Goal: Information Seeking & Learning: Learn about a topic

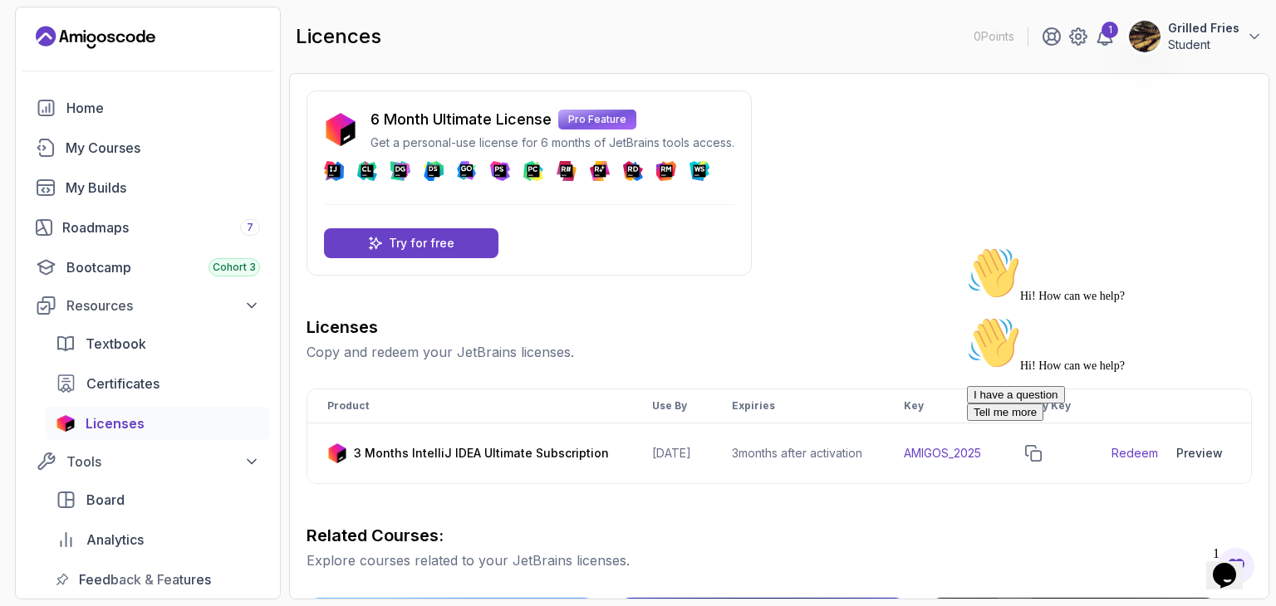
scroll to position [104, 0]
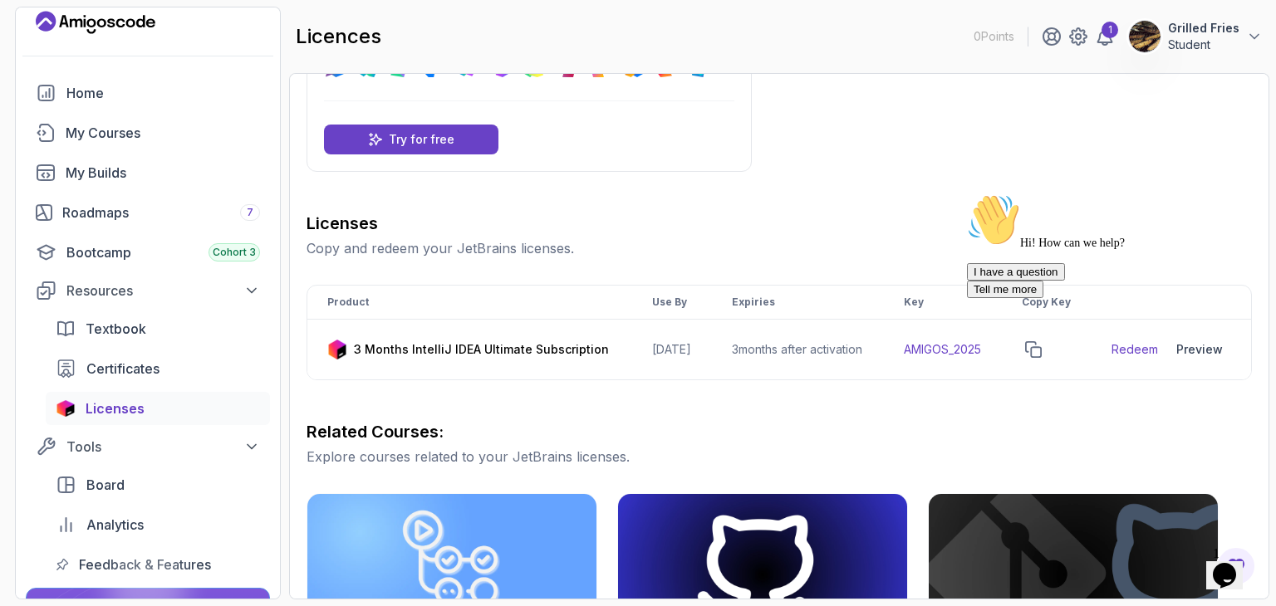
click at [801, 50] on div "licences 0 Points 1 Grilled Fries Student" at bounding box center [779, 37] width 980 height 60
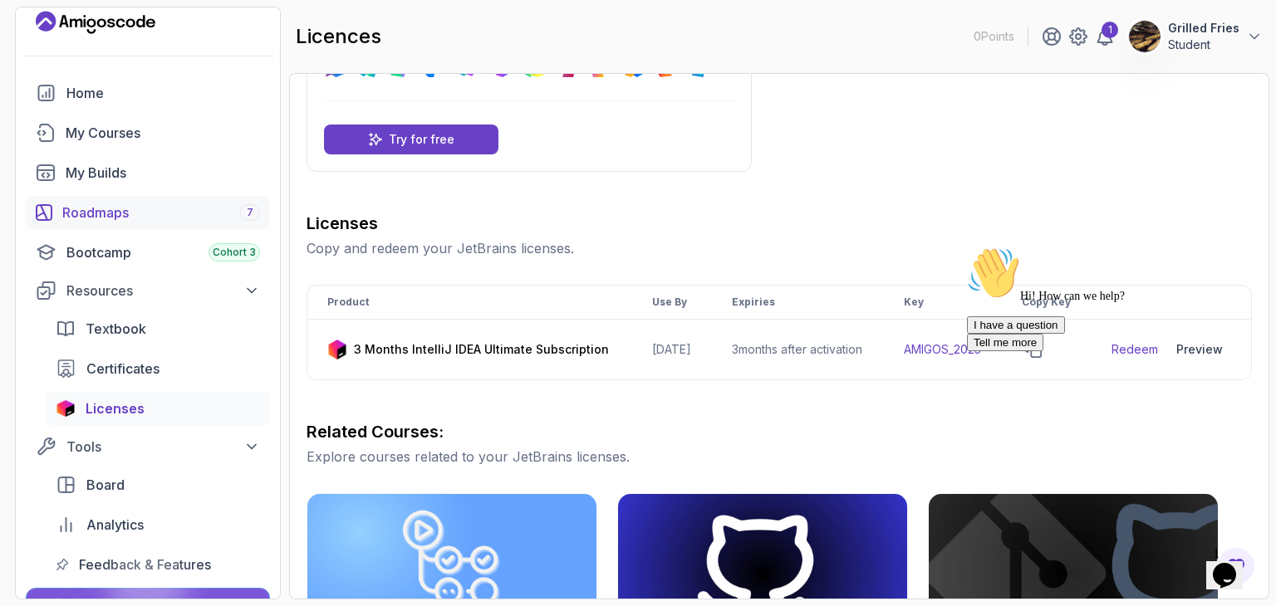
click at [146, 224] on link "Roadmaps 7" at bounding box center [148, 212] width 244 height 33
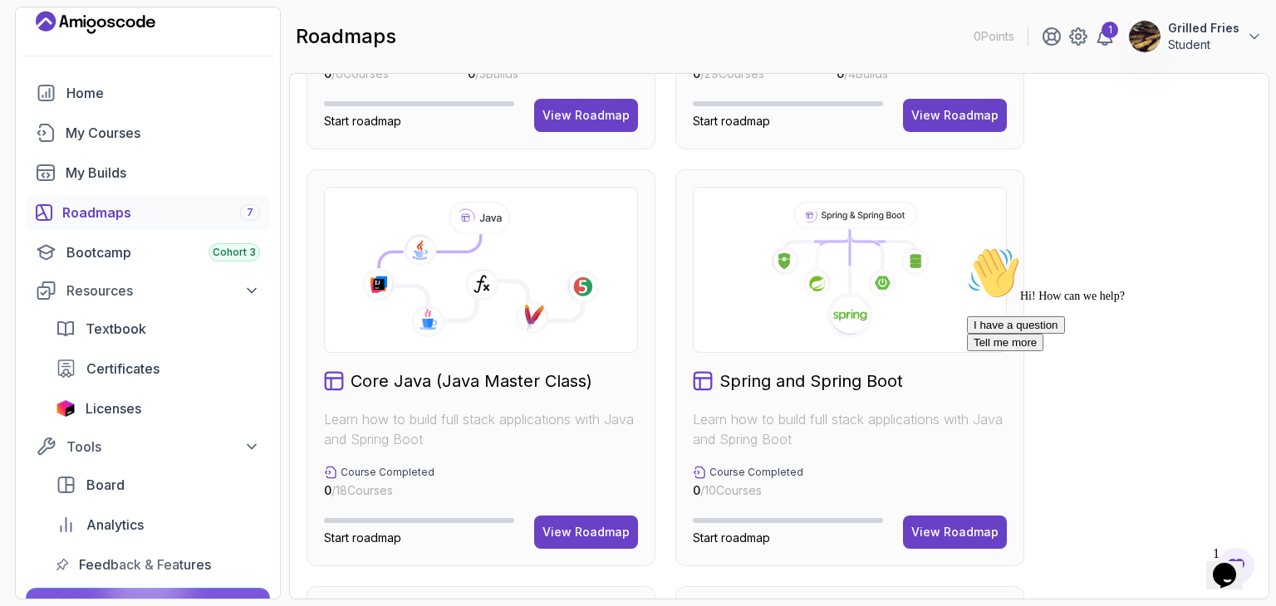
scroll to position [337, 0]
click at [941, 533] on div "View Roadmap" at bounding box center [954, 533] width 87 height 17
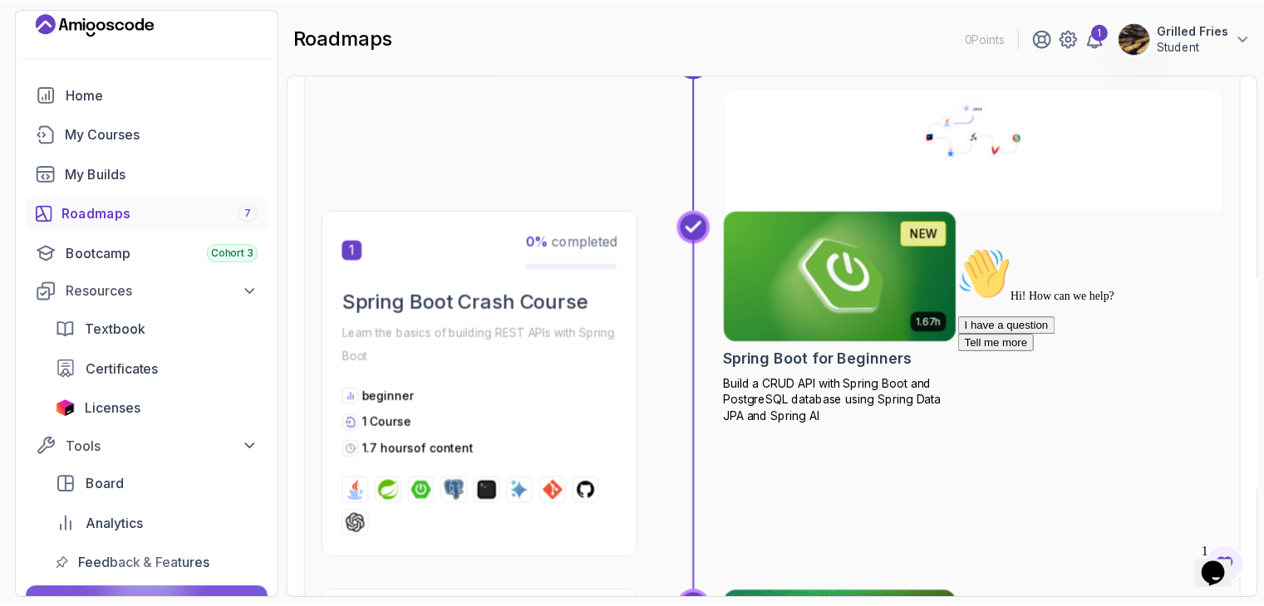
scroll to position [224, 0]
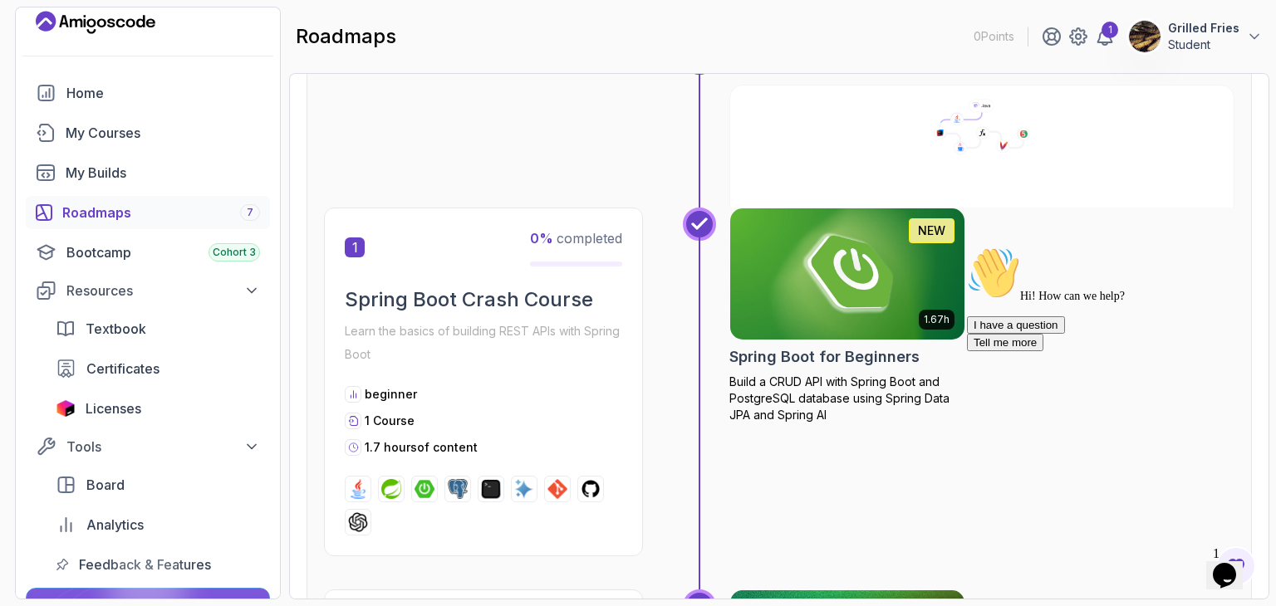
click at [820, 272] on img at bounding box center [847, 274] width 246 height 138
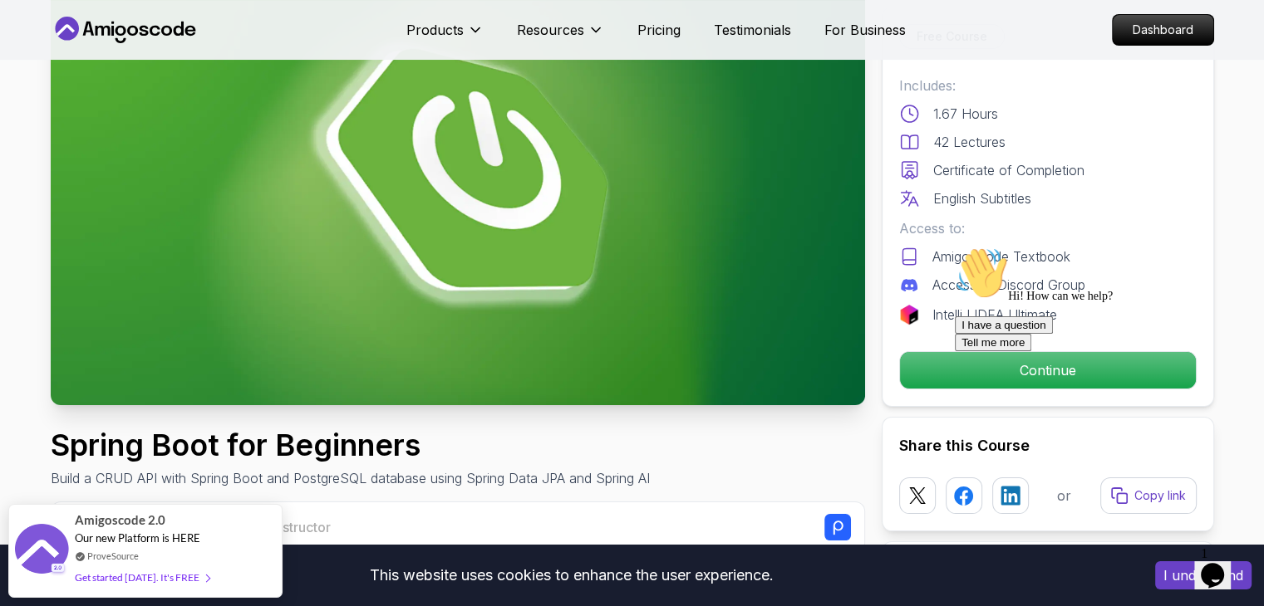
scroll to position [153, 0]
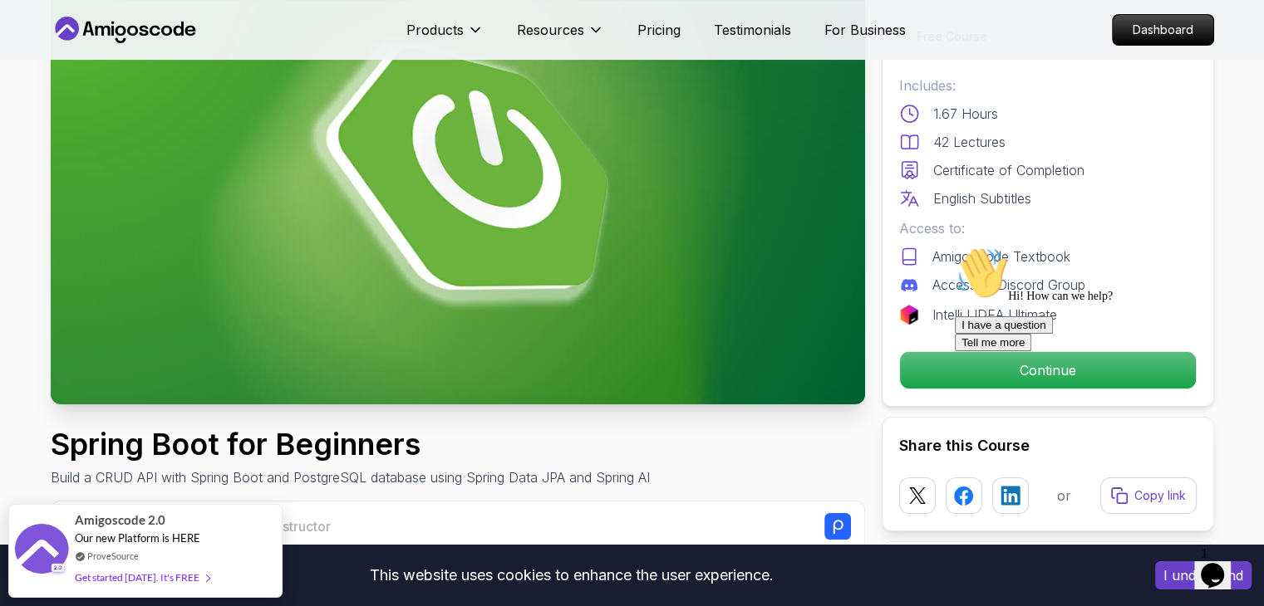
click at [1023, 247] on div at bounding box center [1104, 247] width 299 height 0
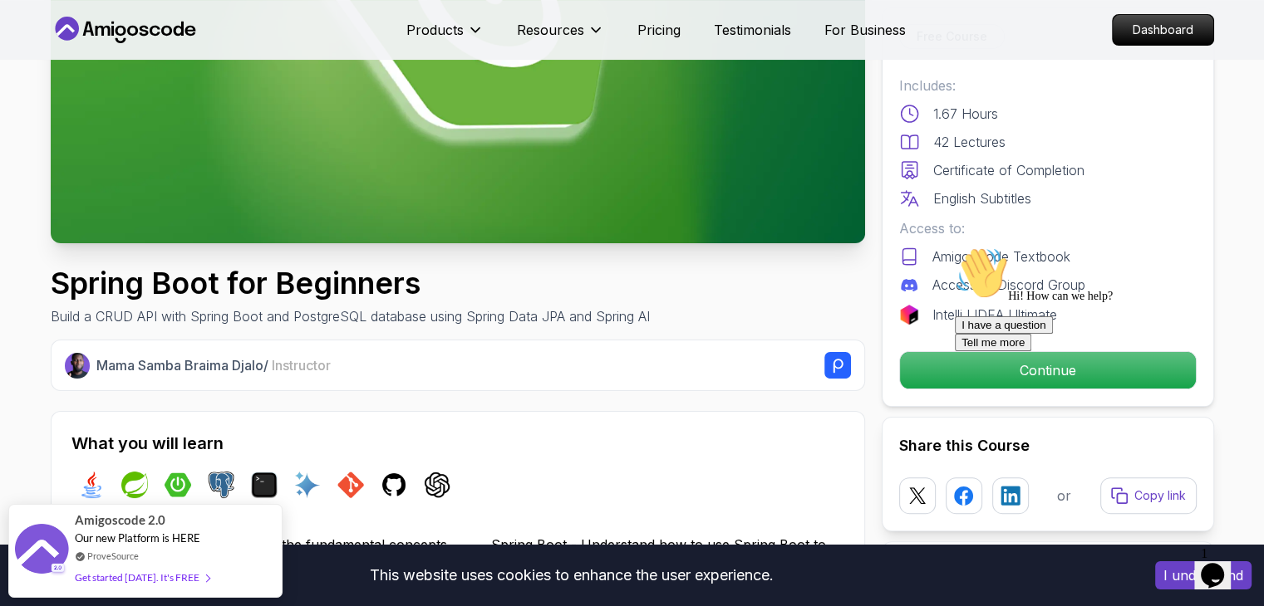
scroll to position [315, 0]
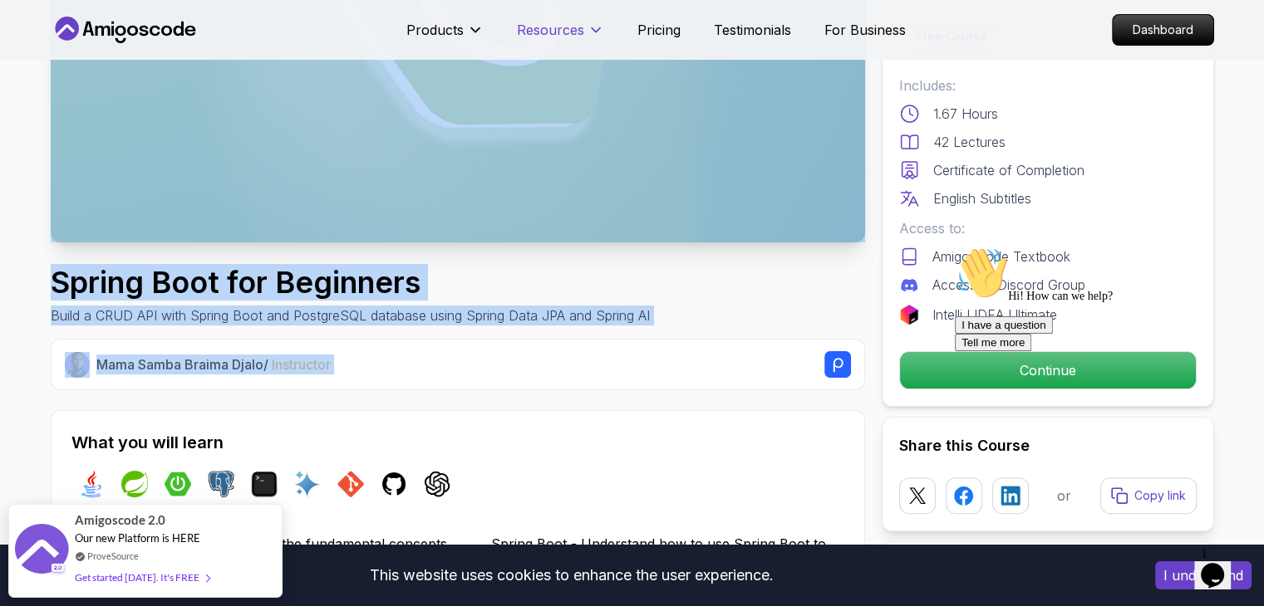
drag, startPoint x: 781, startPoint y: 364, endPoint x: 518, endPoint y: 44, distance: 413.8
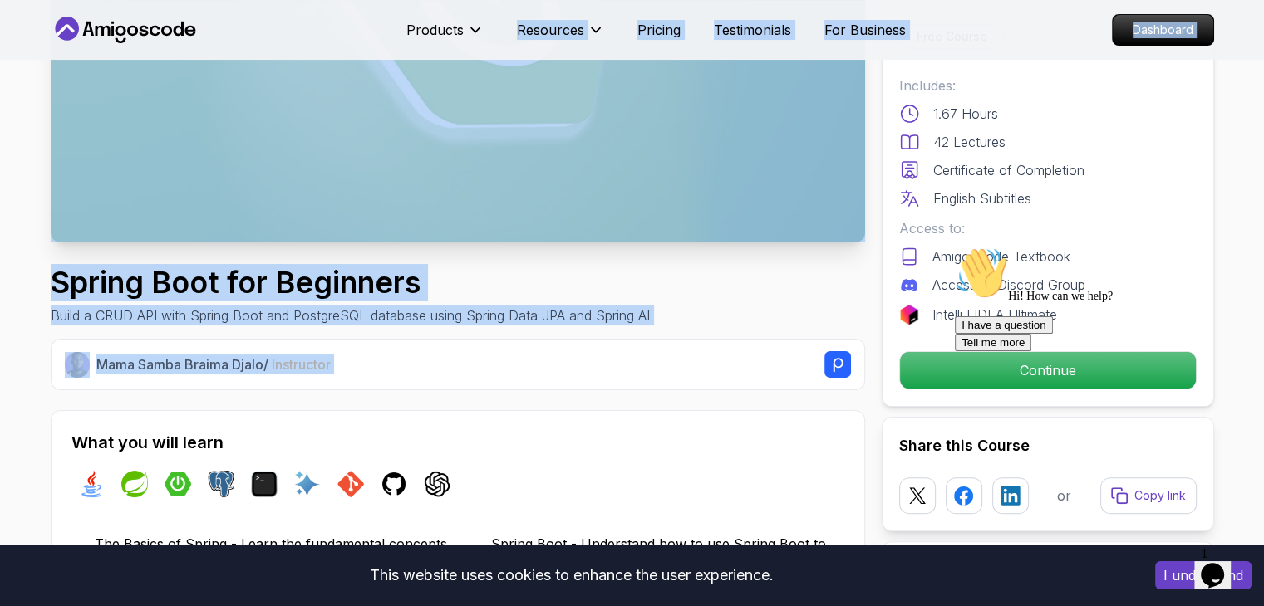
click at [820, 294] on div "Spring Boot for Beginners Build a CRUD API with Spring Boot and PostgreSQL data…" at bounding box center [458, 296] width 814 height 60
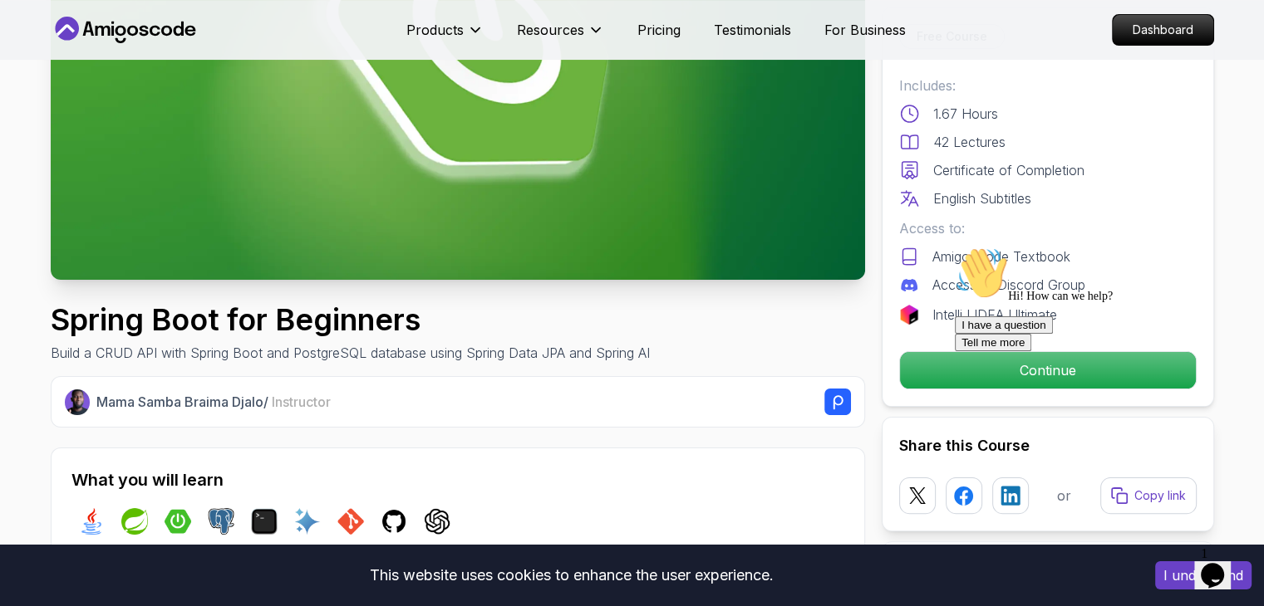
scroll to position [445, 0]
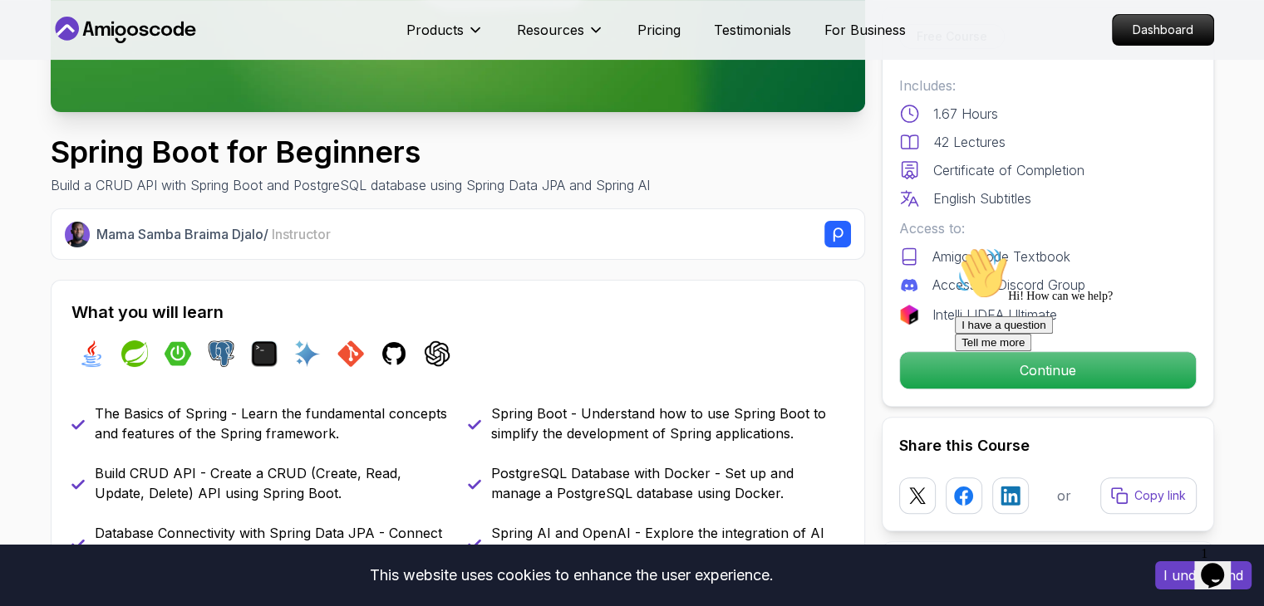
click at [970, 247] on div at bounding box center [1104, 247] width 299 height 0
click at [1224, 563] on icon "$i18n('chat', 'chat_widget')" at bounding box center [1211, 575] width 23 height 25
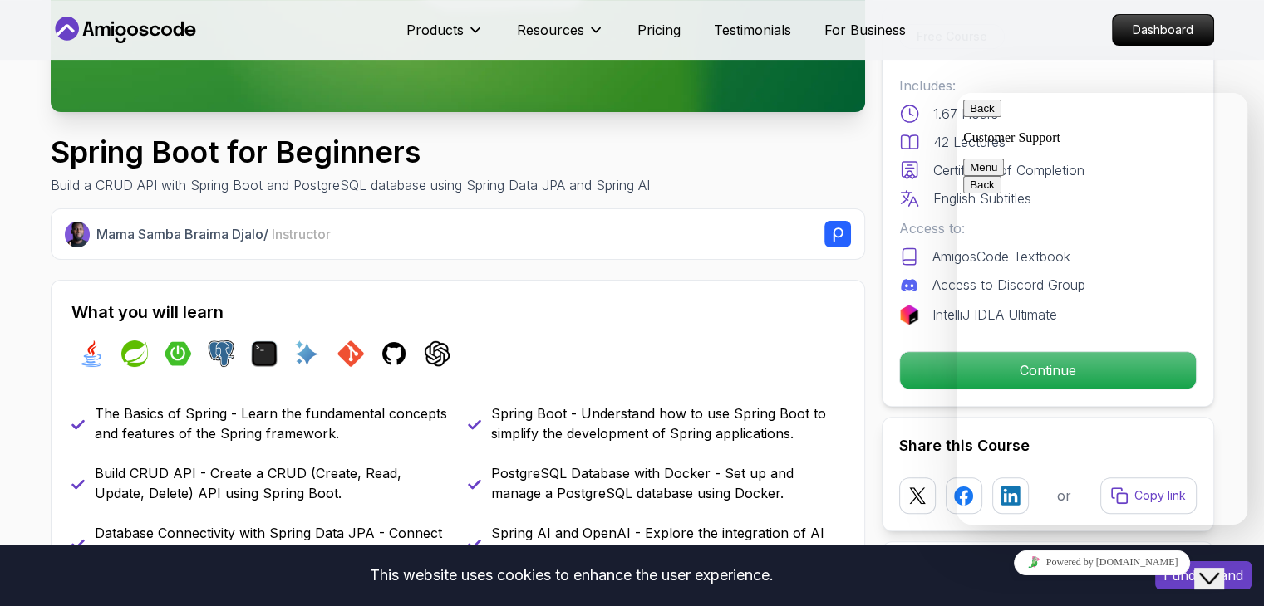
click at [1216, 569] on icon "Close Chat This icon closes the chat window." at bounding box center [1209, 579] width 20 height 20
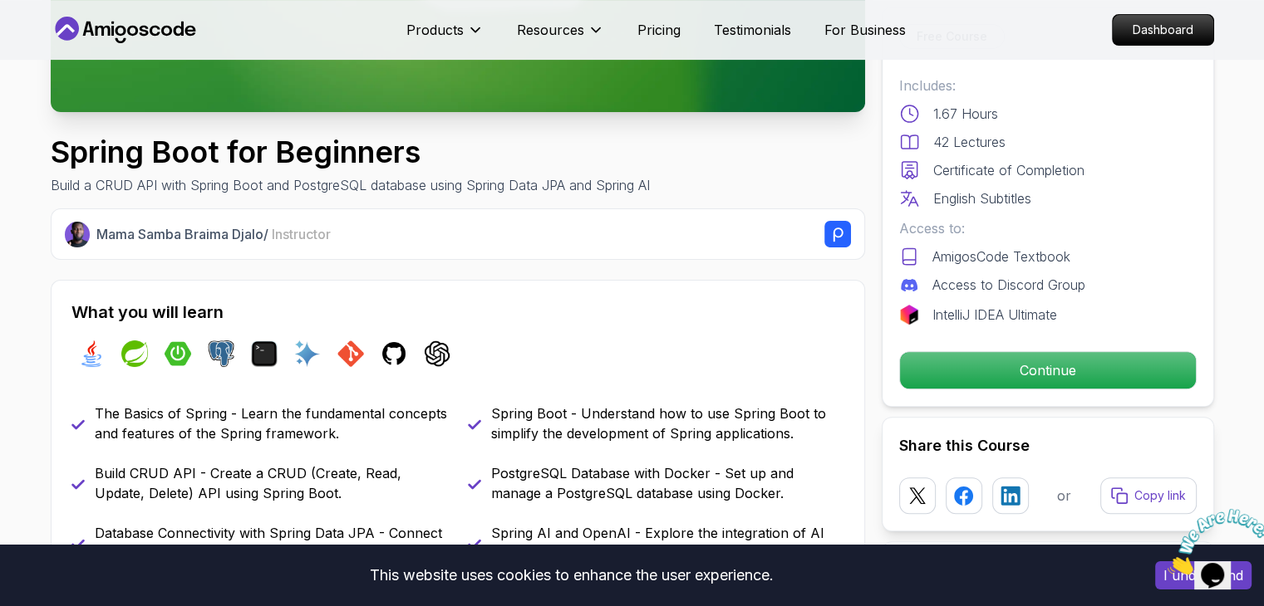
click at [1167, 563] on icon "Close" at bounding box center [1167, 570] width 0 height 14
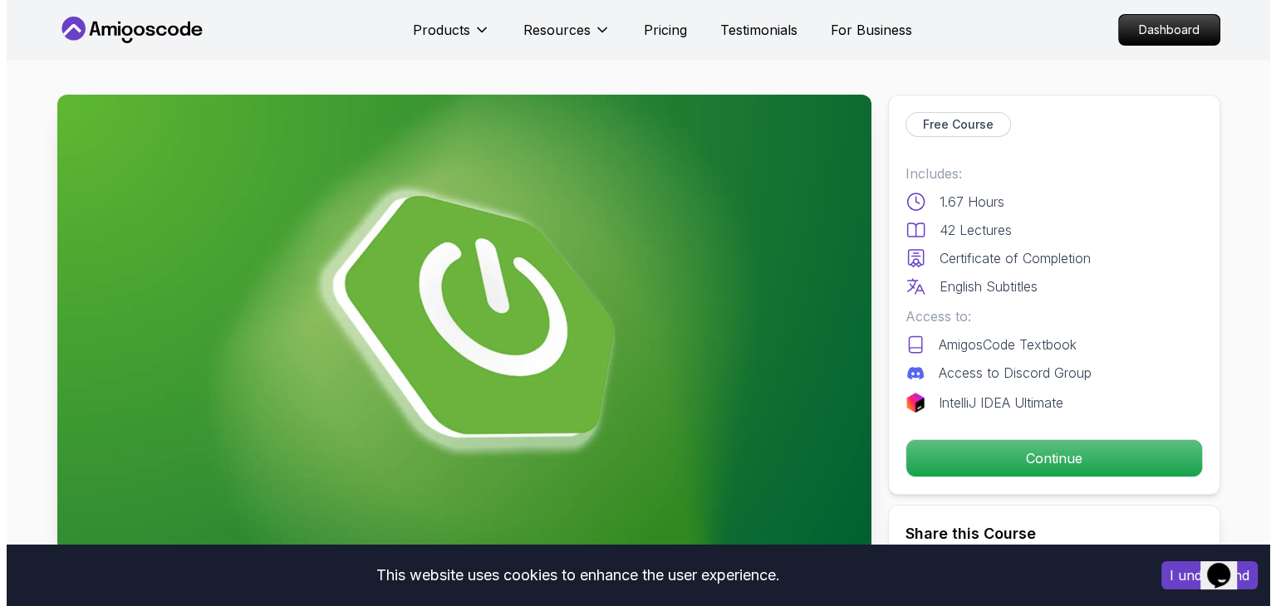
scroll to position [0, 0]
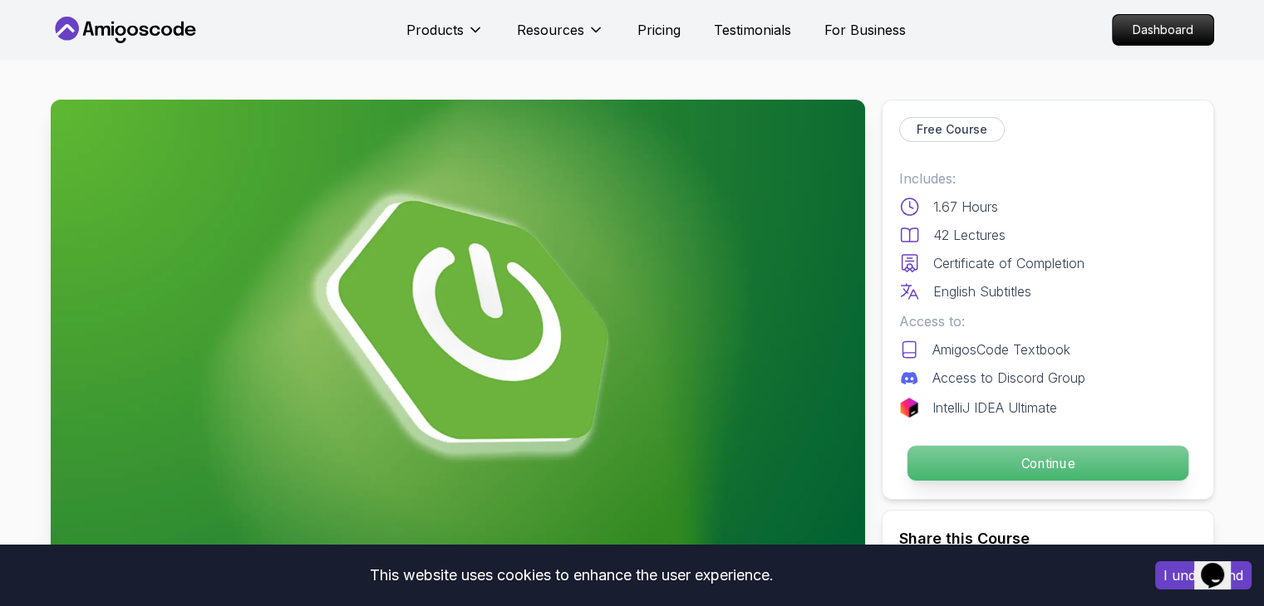
click at [1036, 470] on p "Continue" at bounding box center [1046, 463] width 281 height 35
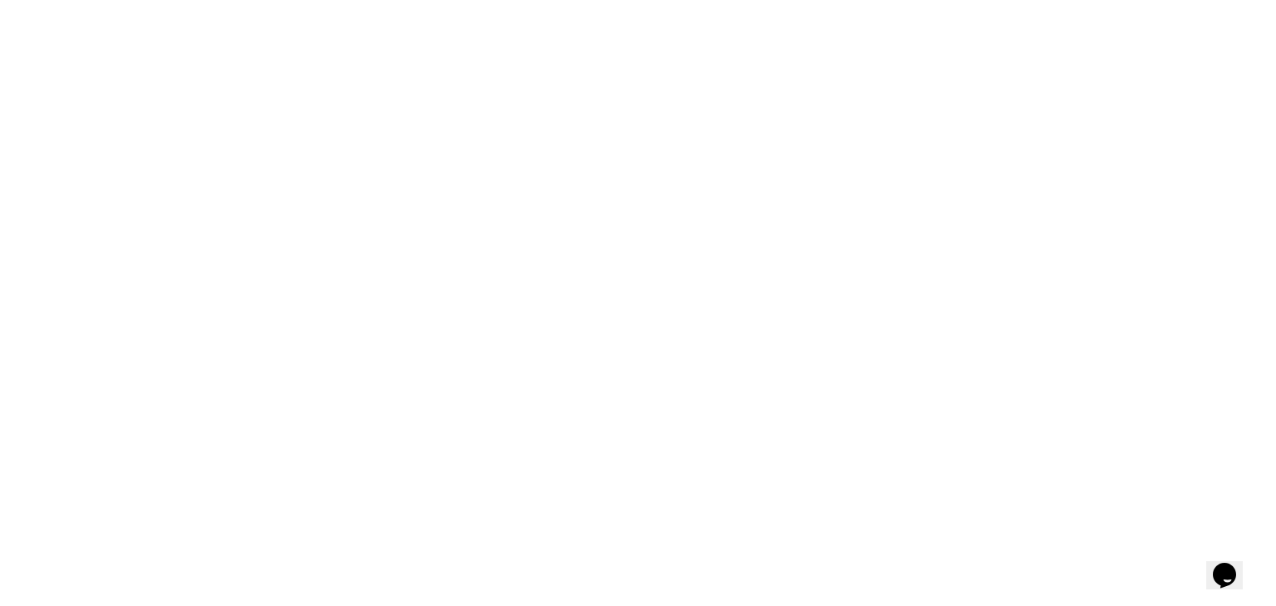
click at [1036, 0] on html "3s" at bounding box center [638, 0] width 1276 height 0
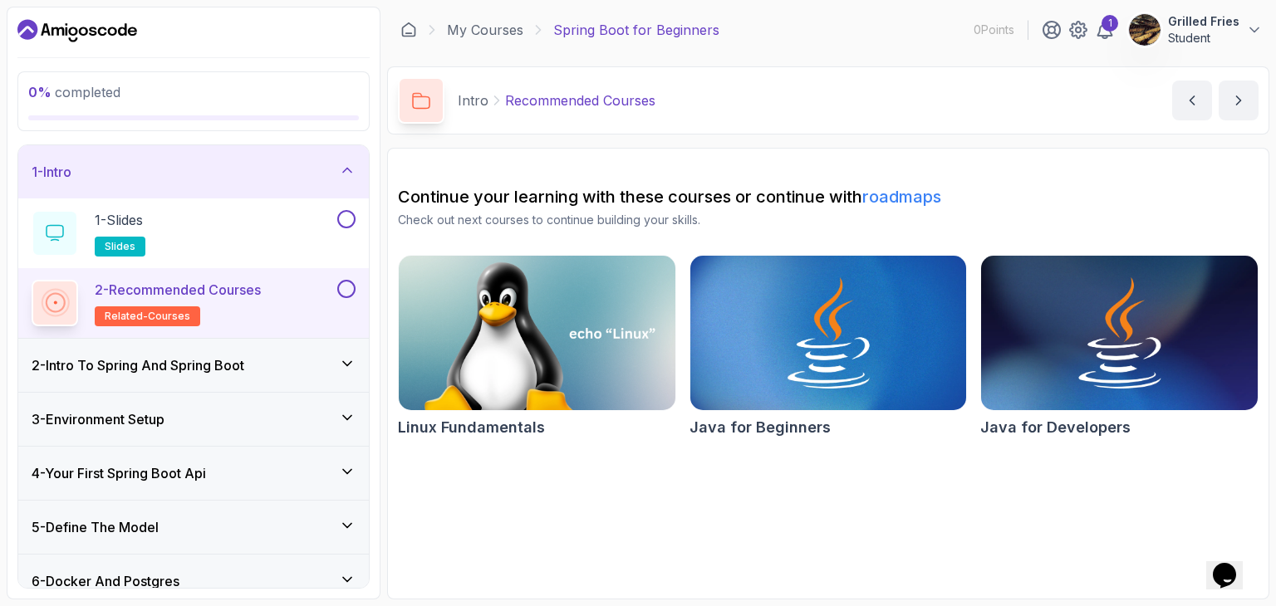
click at [1259, 180] on section "Continue your learning with these courses or continue with roadmaps Check out n…" at bounding box center [828, 374] width 882 height 452
click at [279, 217] on div "1 - Slides slides" at bounding box center [183, 233] width 302 height 47
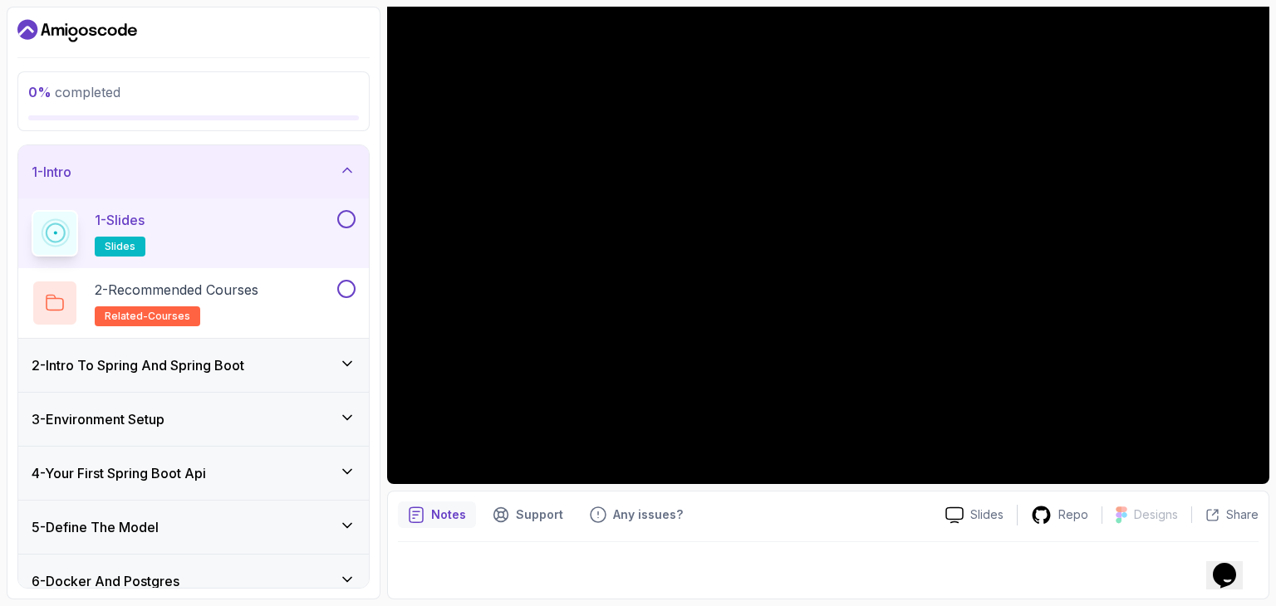
scroll to position [159, 0]
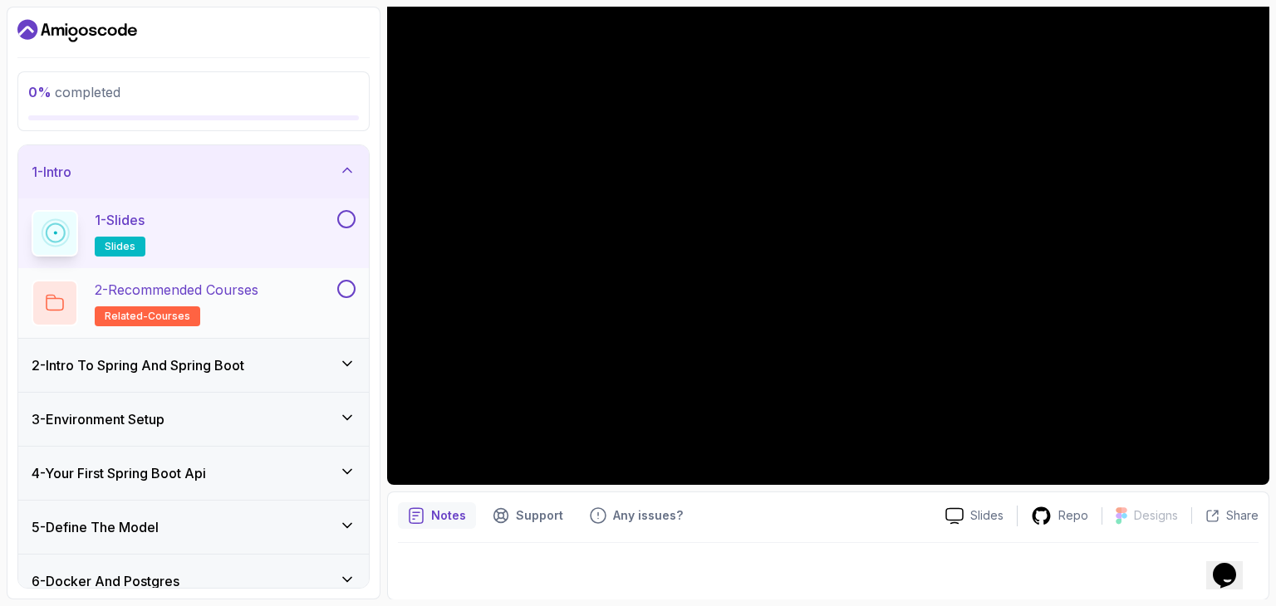
click at [277, 290] on div "2 - Recommended Courses related-courses" at bounding box center [183, 303] width 302 height 47
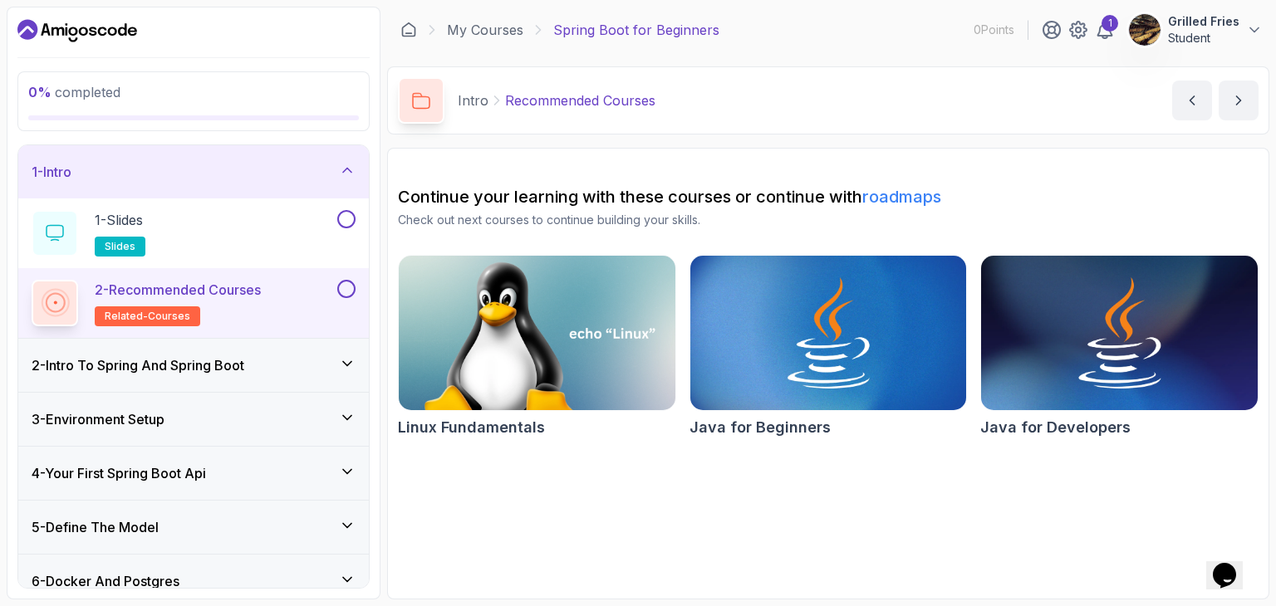
click at [276, 368] on div "2 - Intro To Spring And Spring Boot" at bounding box center [194, 366] width 324 height 20
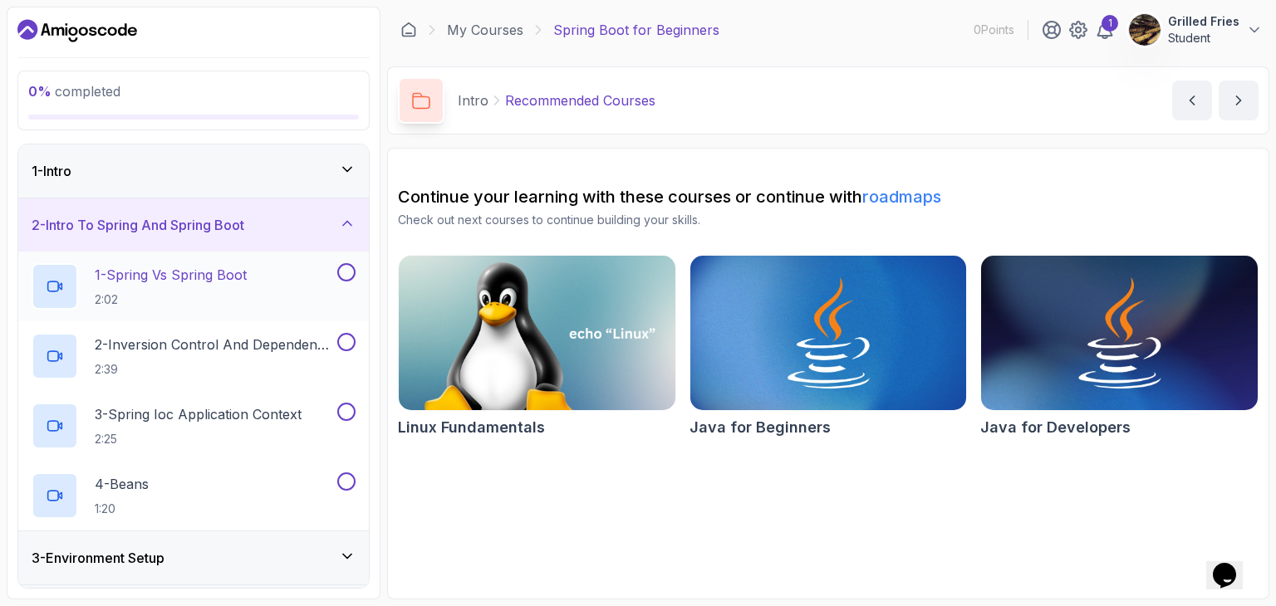
click at [272, 293] on div "1 - Spring Vs Spring Boot 2:02" at bounding box center [183, 286] width 302 height 47
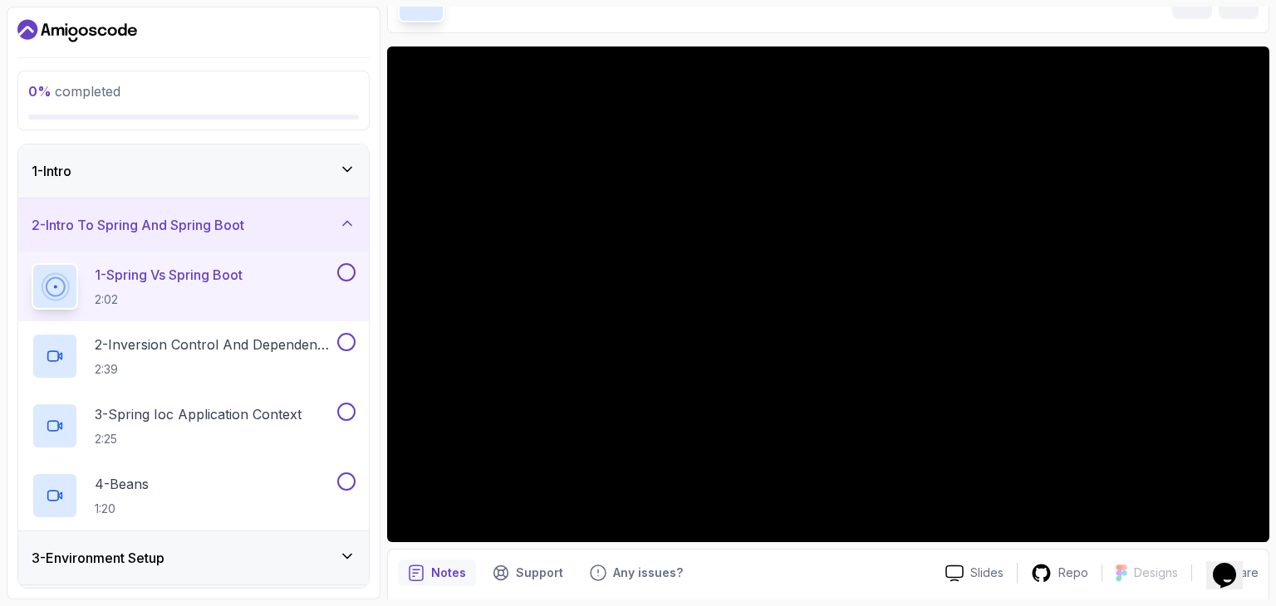
scroll to position [102, 0]
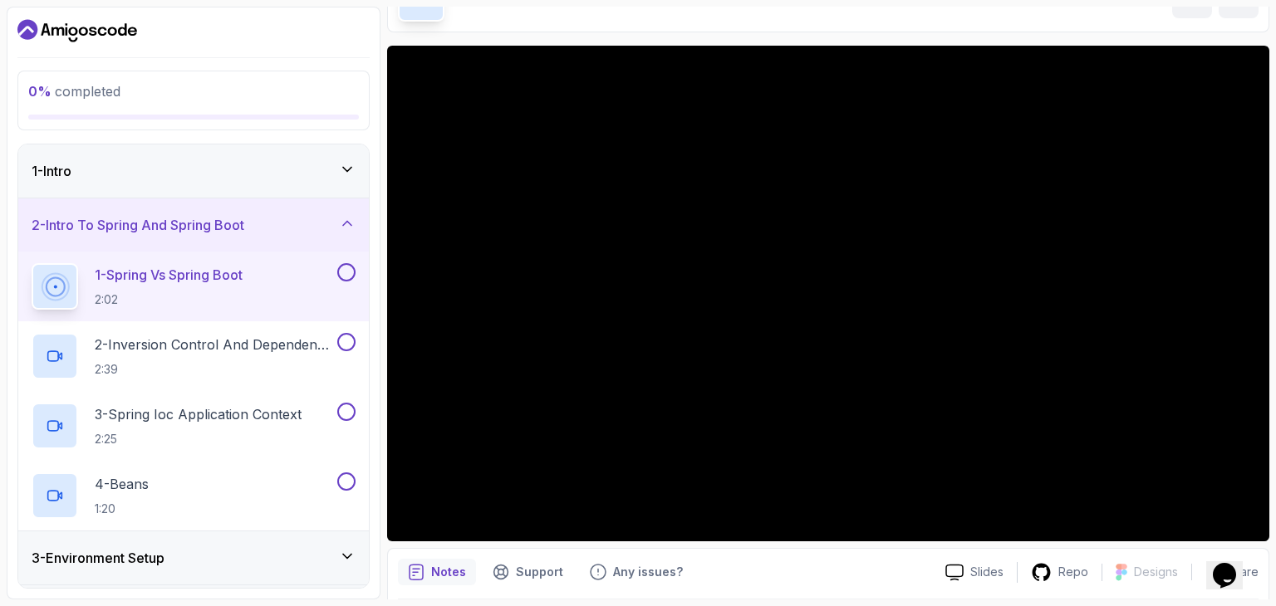
click at [904, 202] on div at bounding box center [828, 294] width 882 height 496
click at [337, 280] on div at bounding box center [345, 272] width 22 height 18
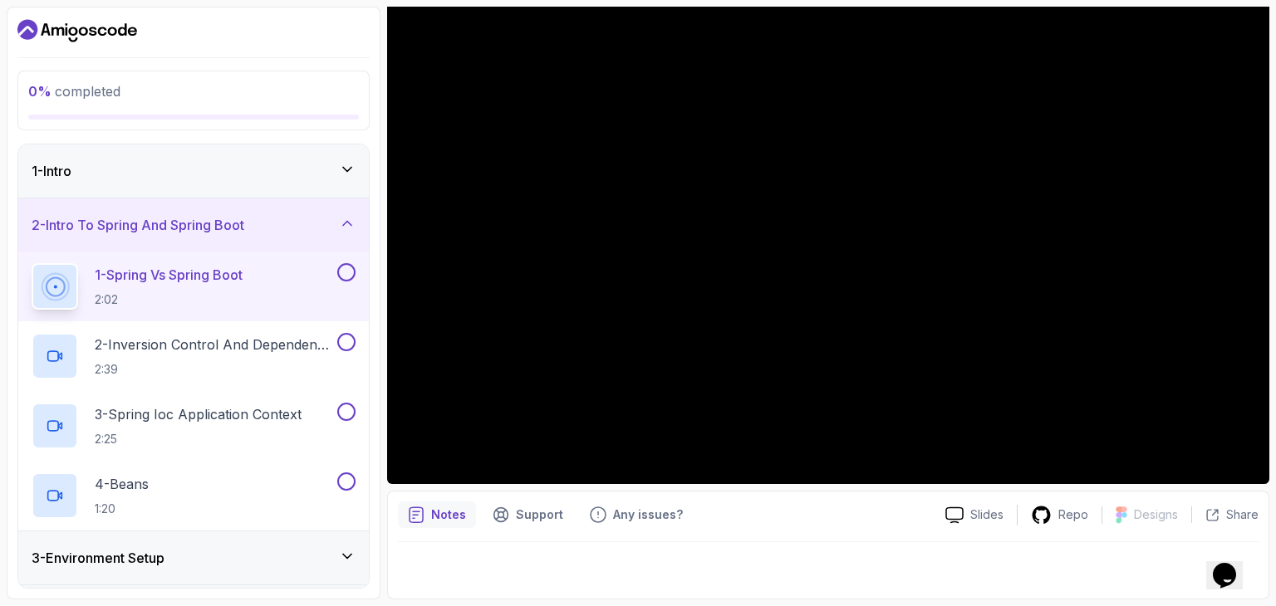
scroll to position [0, 0]
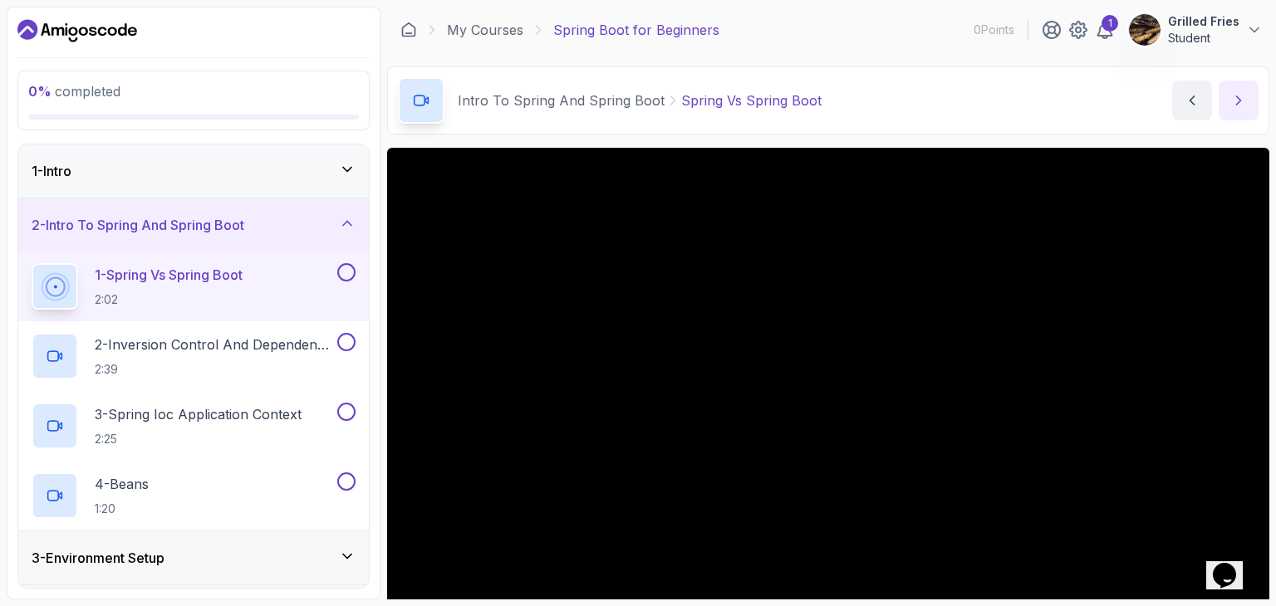
click at [1247, 107] on button "next content" at bounding box center [1239, 101] width 40 height 40
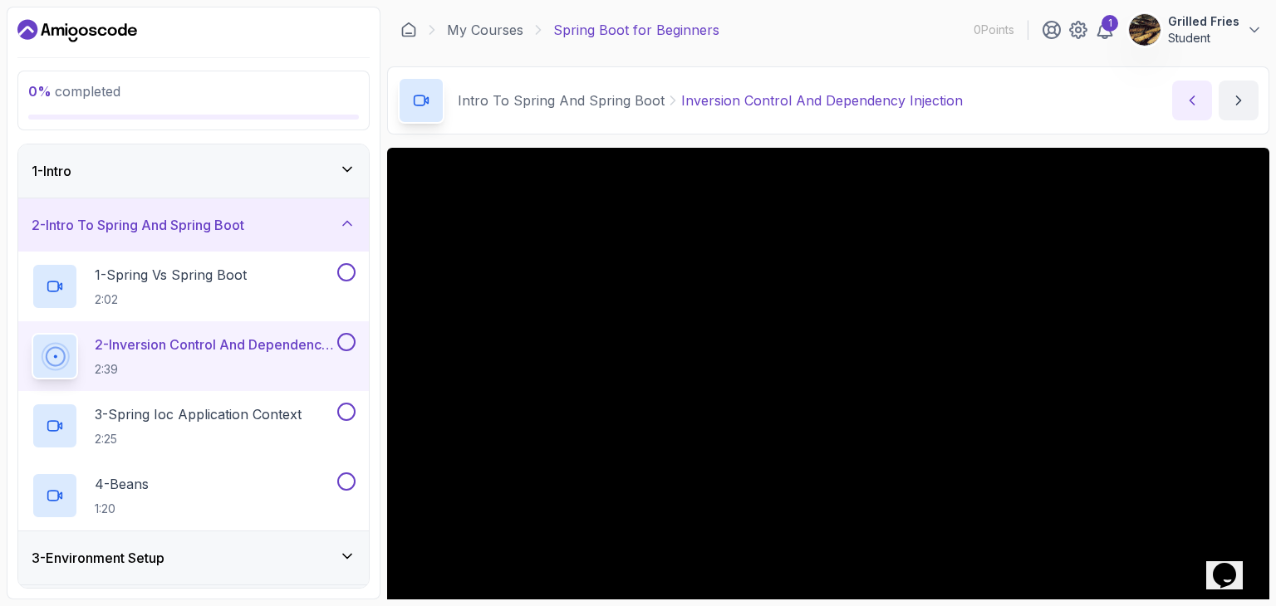
click at [1191, 114] on button "previous content" at bounding box center [1192, 101] width 40 height 40
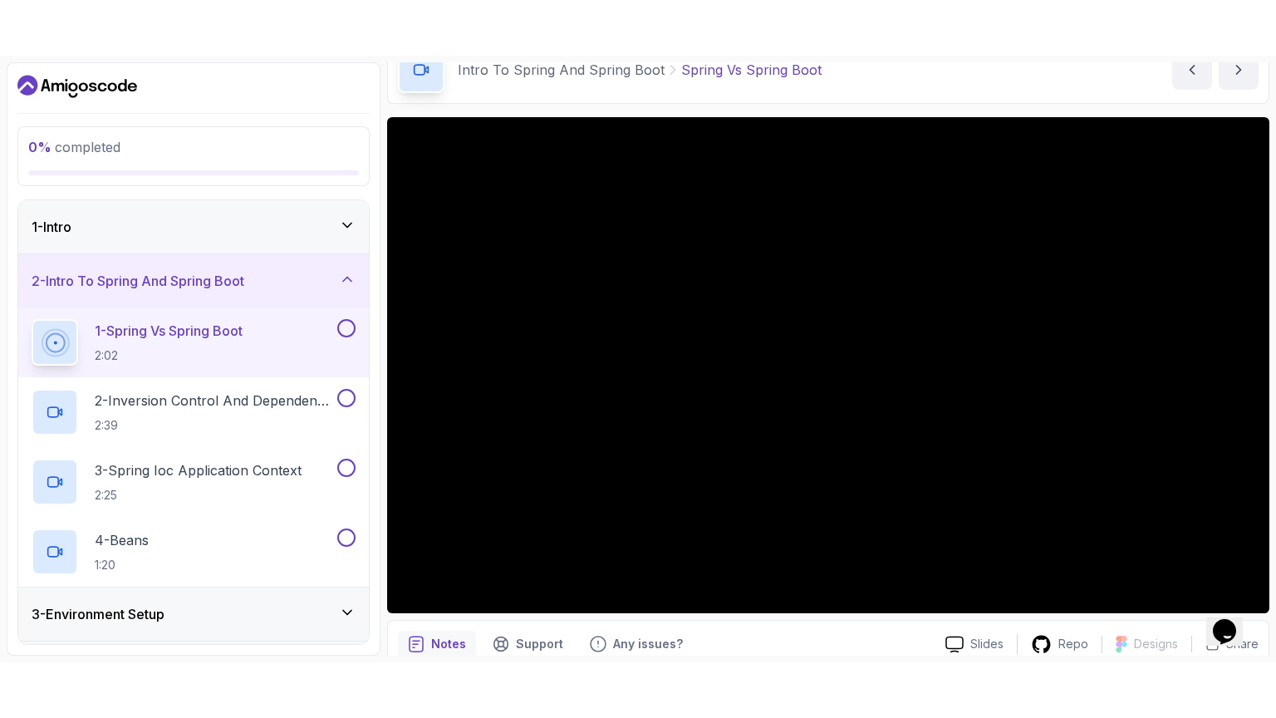
scroll to position [88, 0]
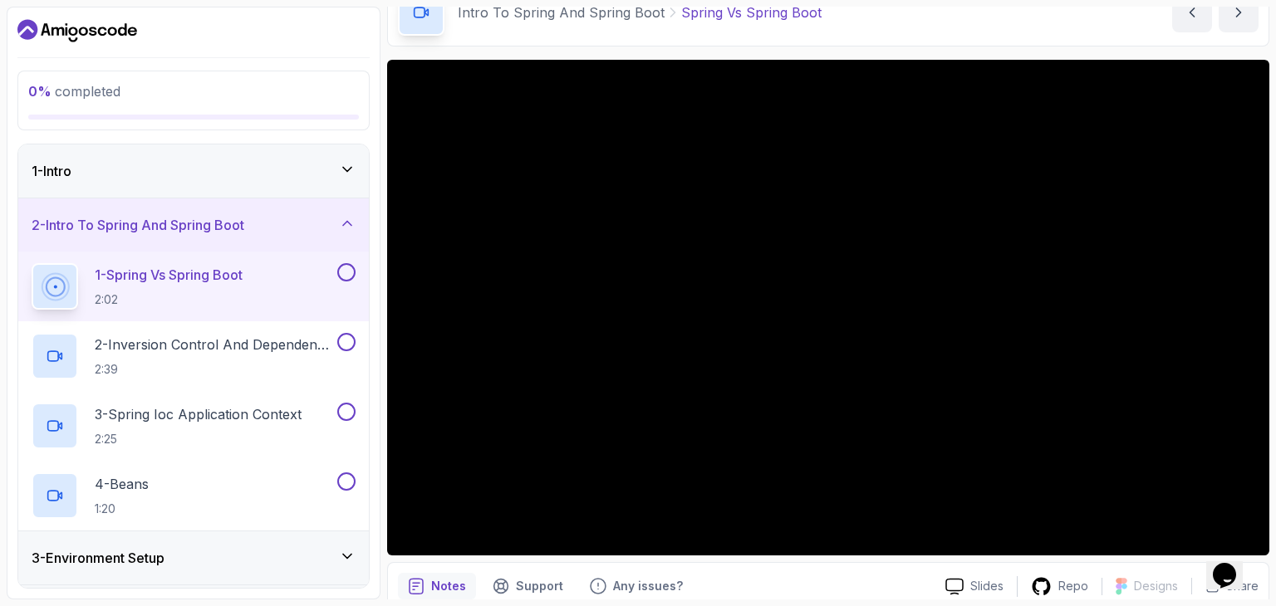
click at [720, 567] on div "Notes Support Any issues? Slides Repo Designs Design not available Share" at bounding box center [828, 616] width 882 height 109
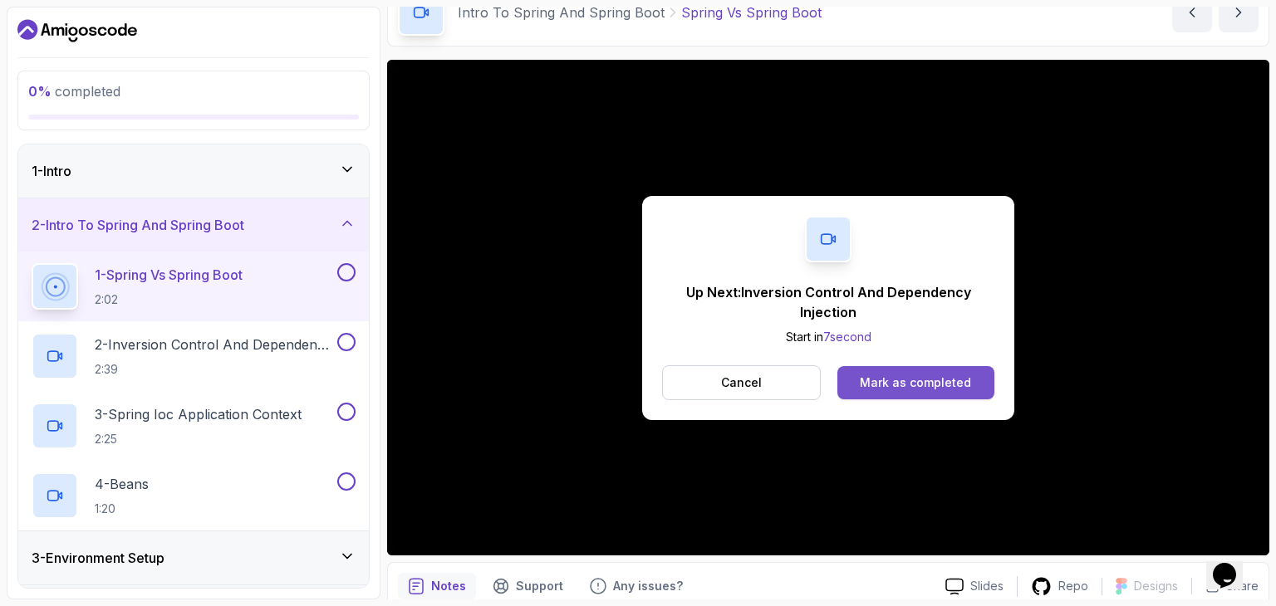
click at [930, 380] on div "Mark as completed" at bounding box center [915, 383] width 111 height 17
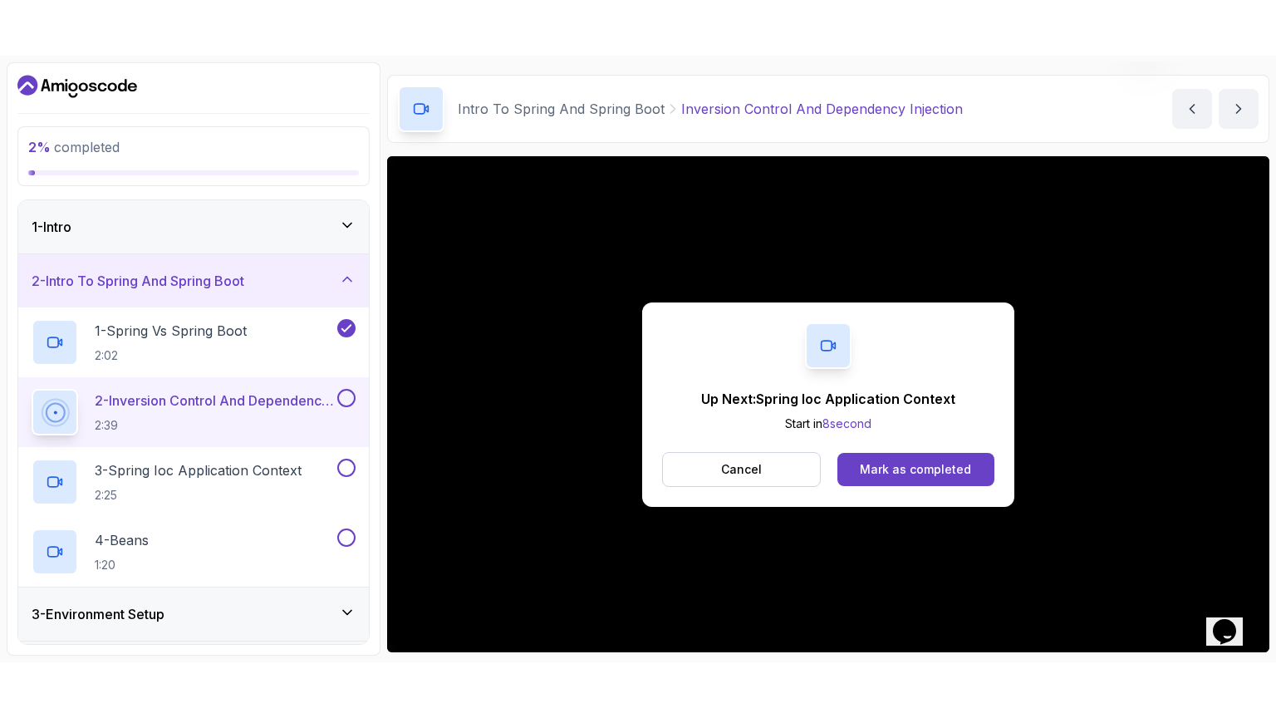
scroll to position [88, 0]
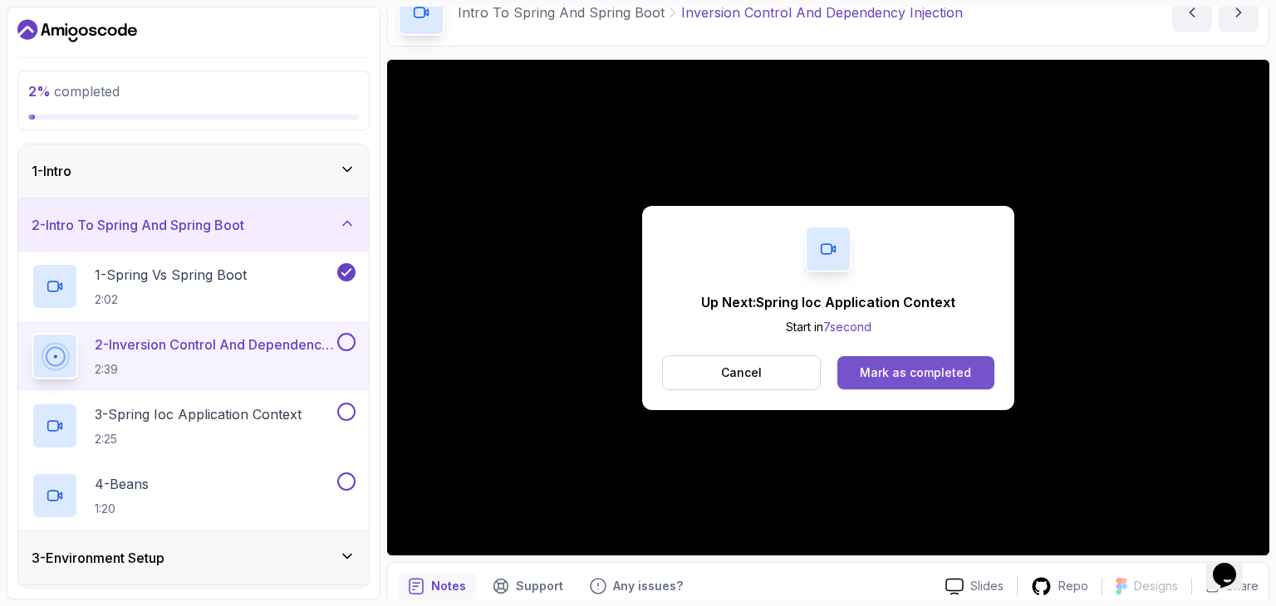
click at [945, 361] on button "Mark as completed" at bounding box center [915, 372] width 157 height 33
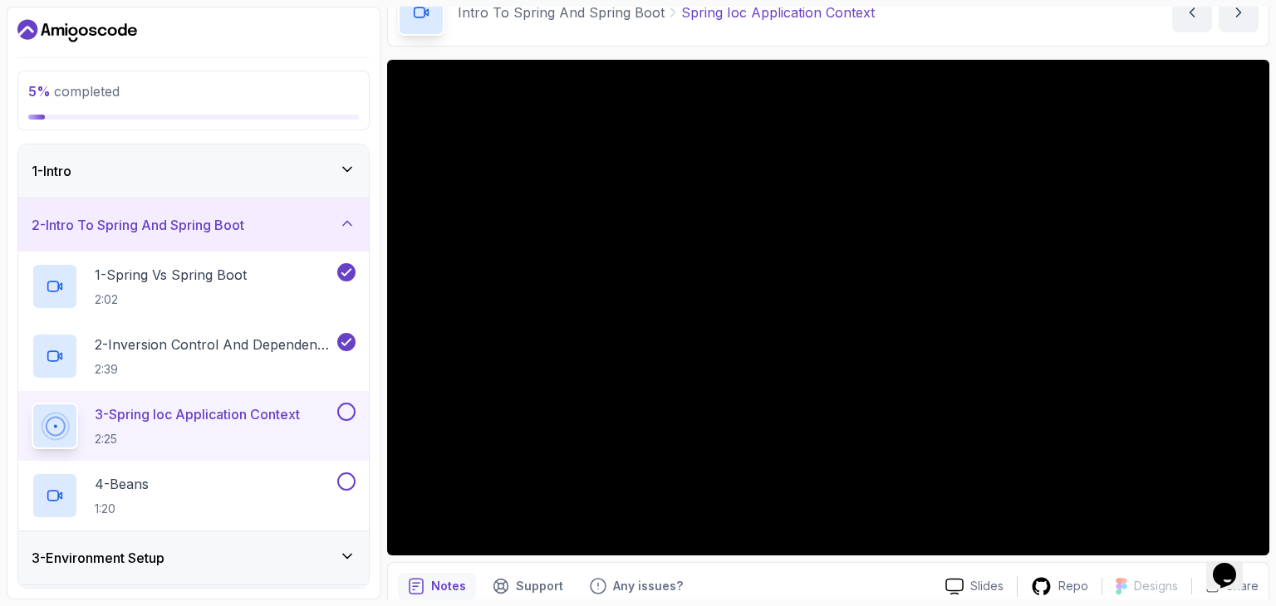
click at [1252, 547] on div "Opens Chat This icon Opens the chat window." at bounding box center [1233, 547] width 40 height 0
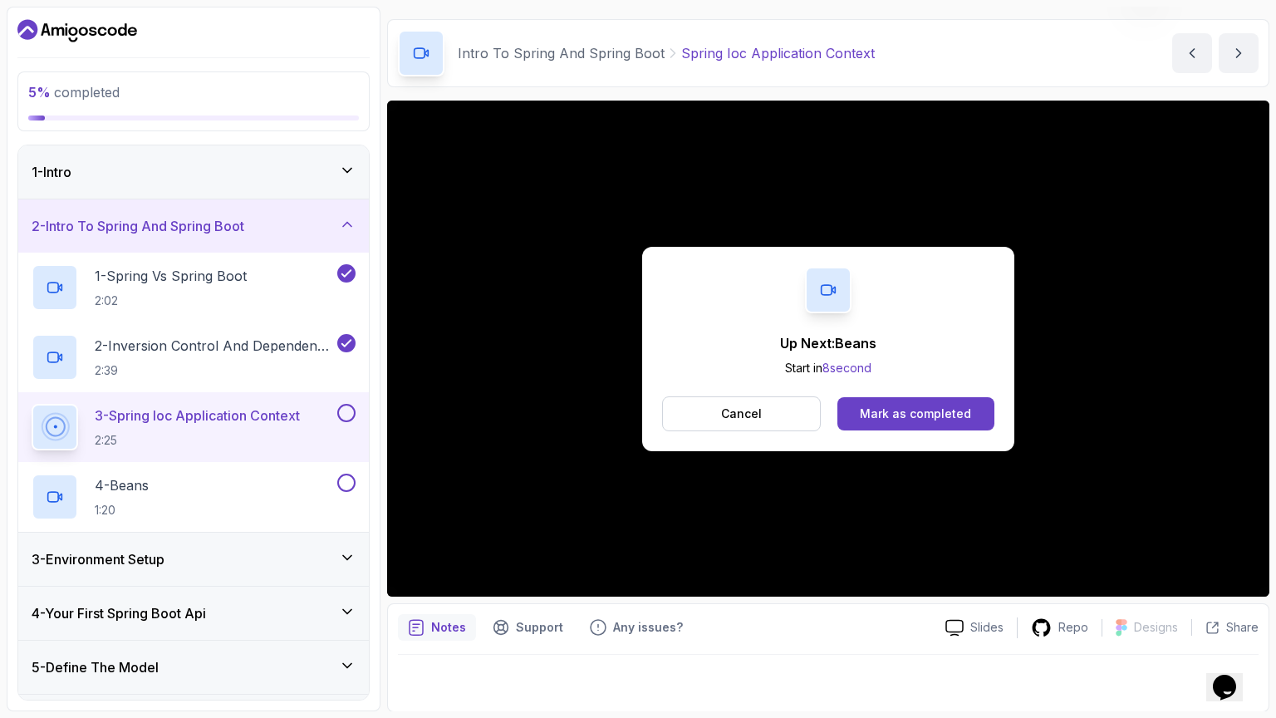
scroll to position [88, 0]
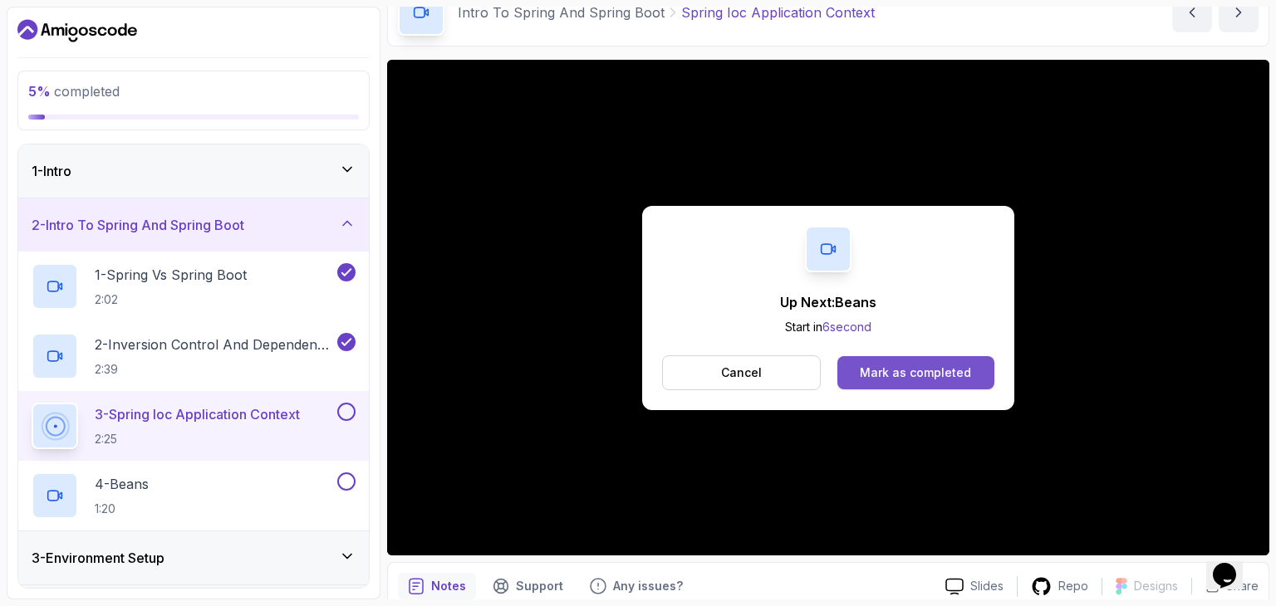
click at [960, 373] on div "Mark as completed" at bounding box center [915, 373] width 111 height 17
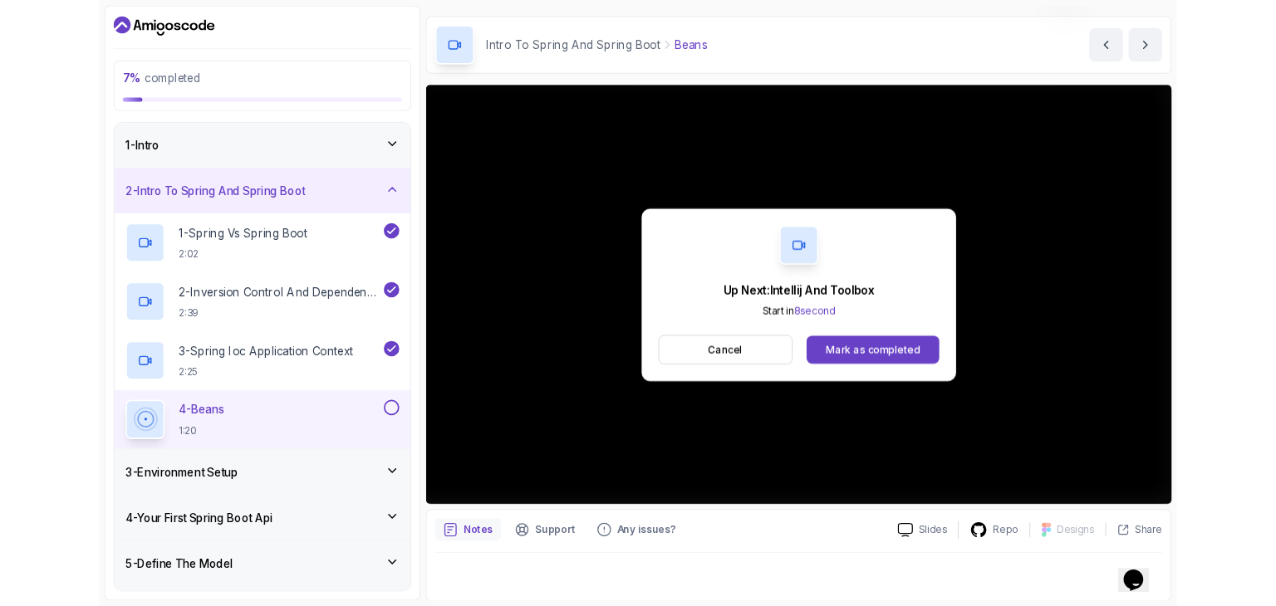
scroll to position [88, 0]
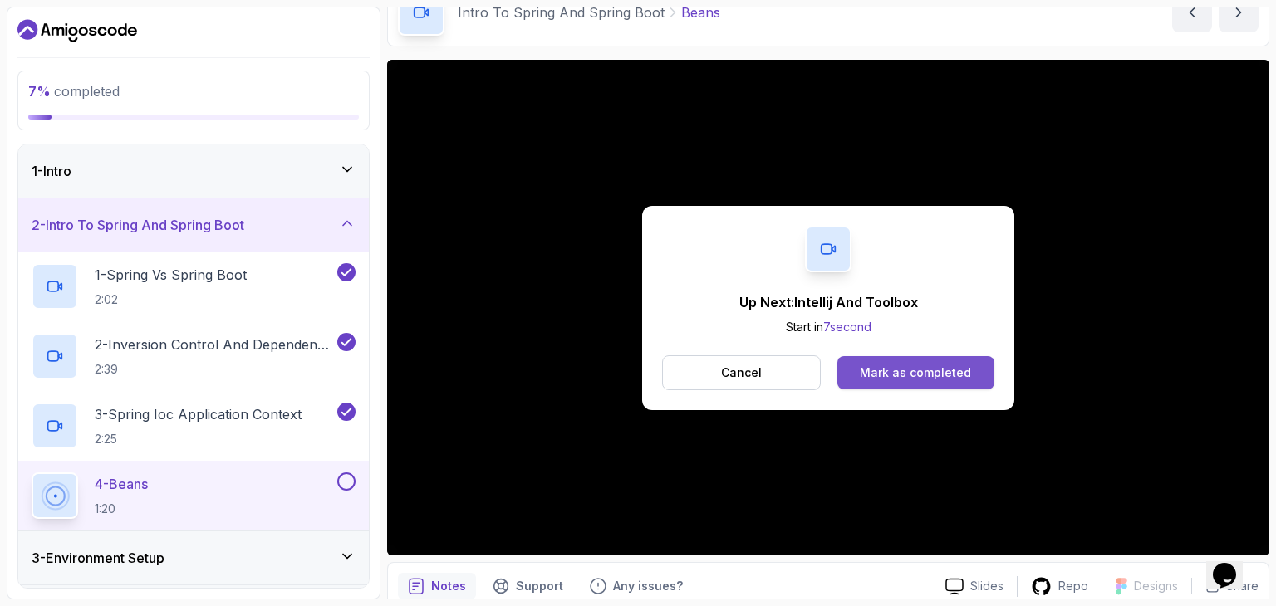
click at [937, 383] on button "Mark as completed" at bounding box center [915, 372] width 157 height 33
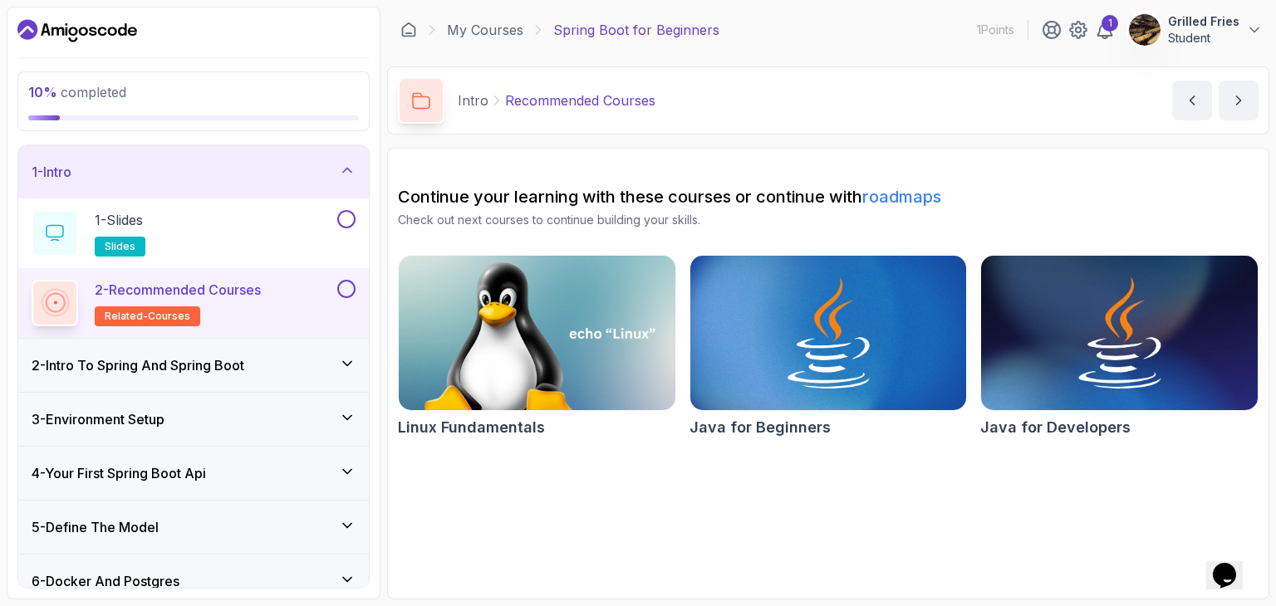
click at [283, 360] on div "2 - Intro To Spring And Spring Boot" at bounding box center [194, 366] width 324 height 20
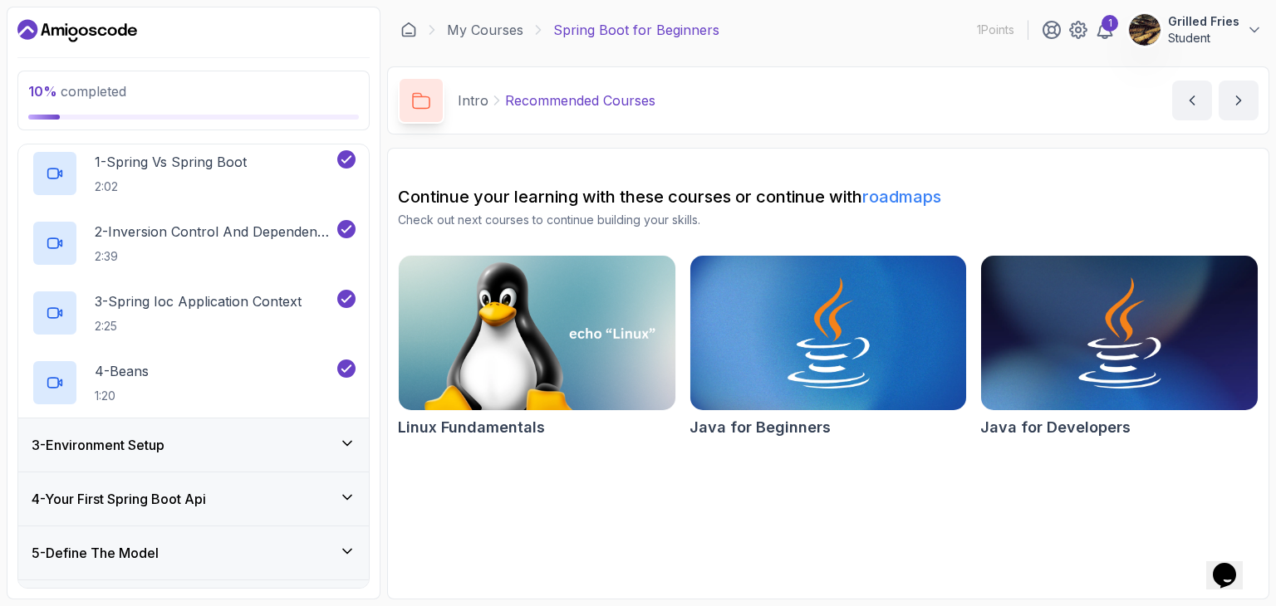
scroll to position [116, 0]
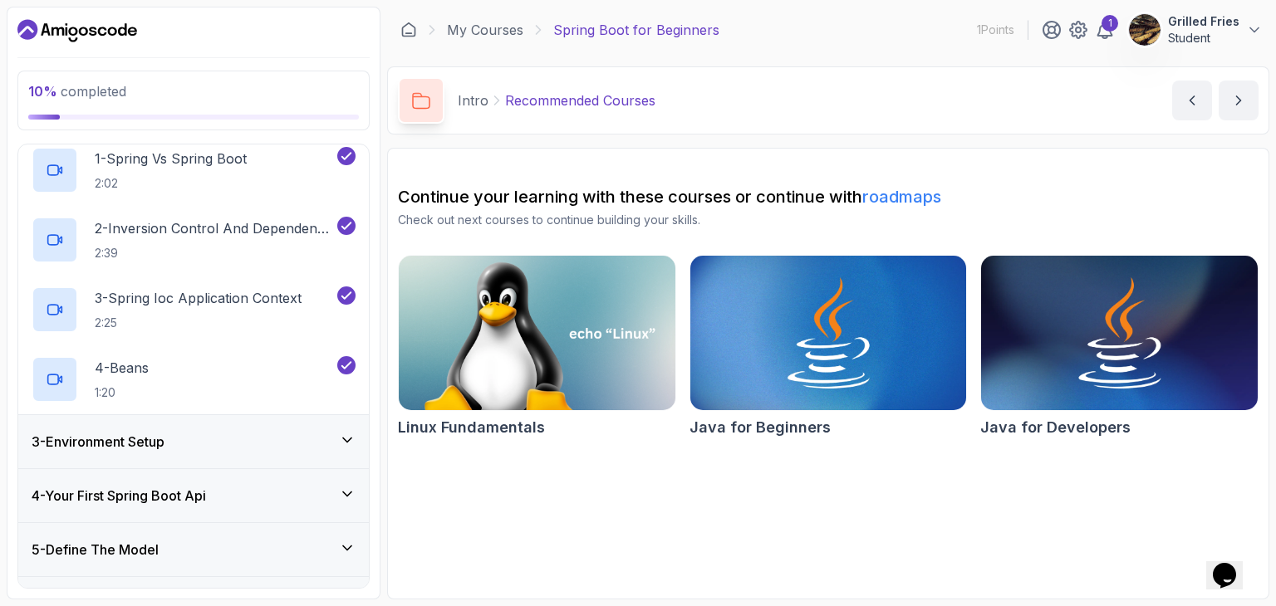
click at [238, 449] on div "3 - Environment Setup" at bounding box center [194, 442] width 324 height 20
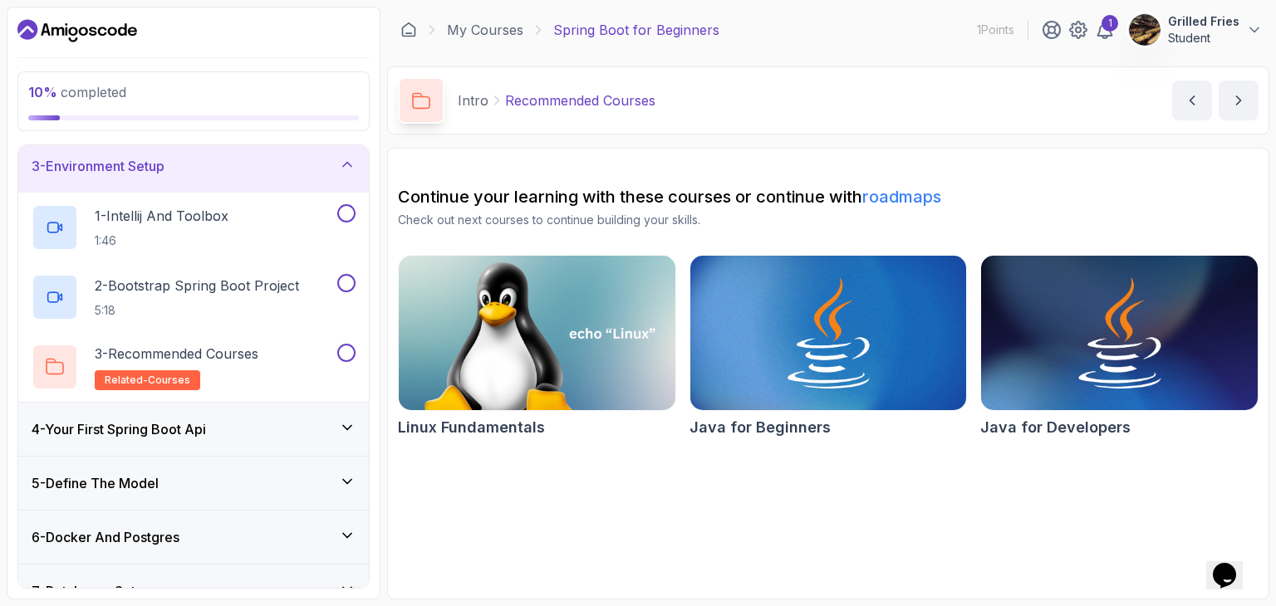
scroll to position [140, 0]
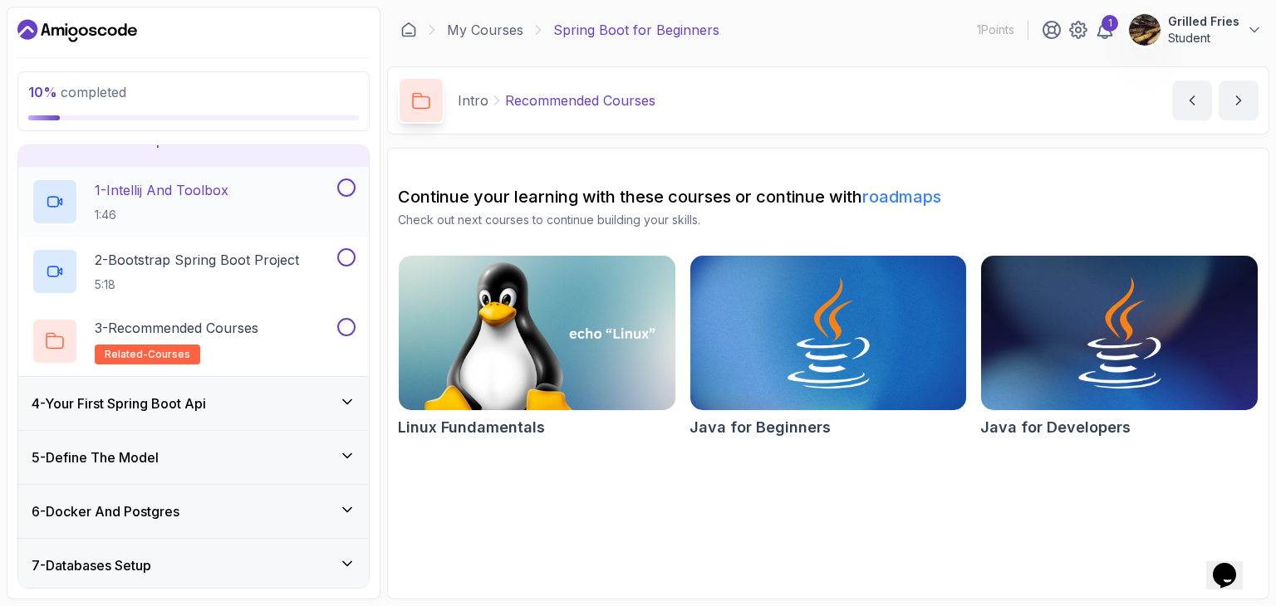
click at [189, 185] on p "1 - Intellij And Toolbox" at bounding box center [162, 190] width 134 height 20
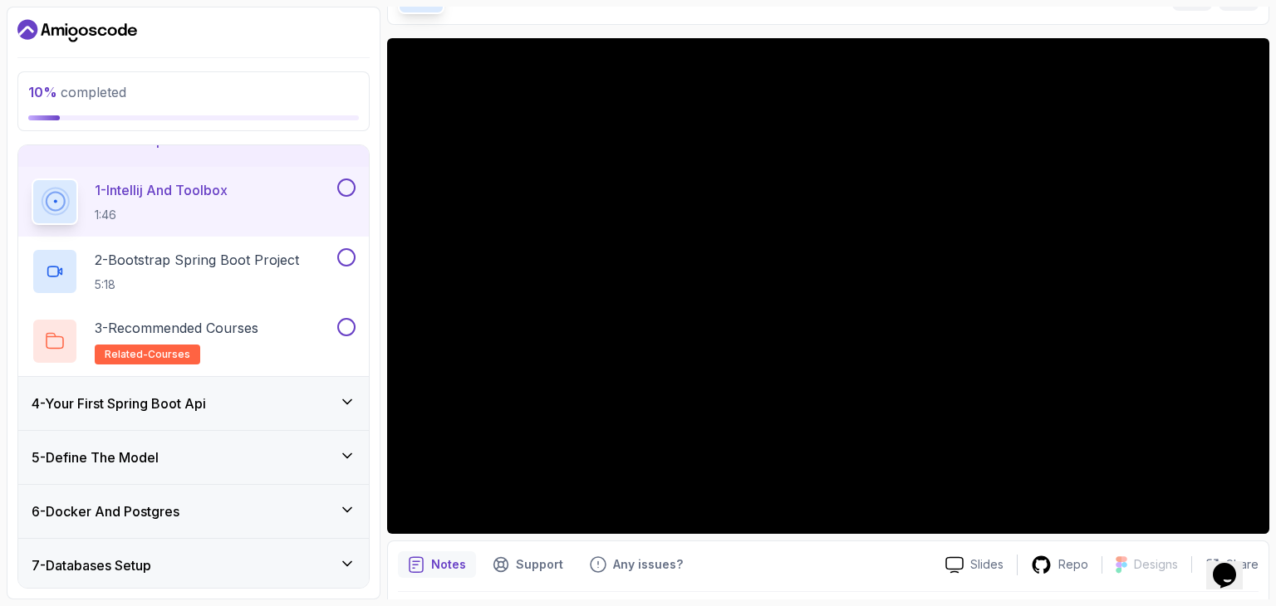
scroll to position [111, 0]
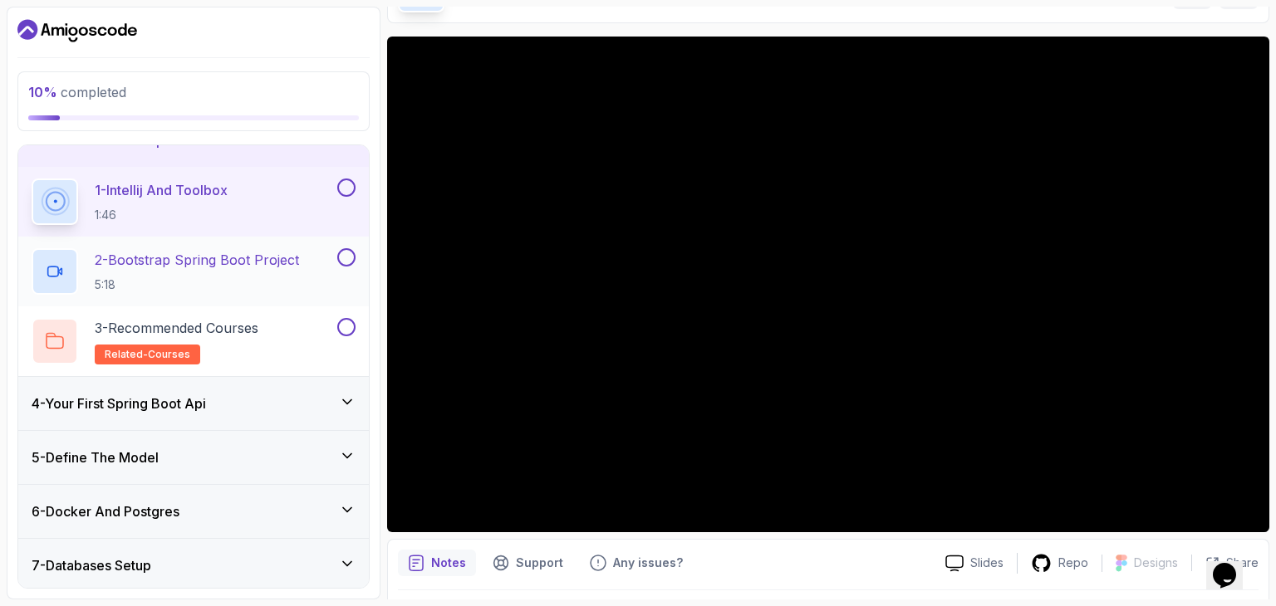
click at [238, 272] on h2 "2 - Bootstrap Spring Boot Project 5:18" at bounding box center [197, 271] width 204 height 43
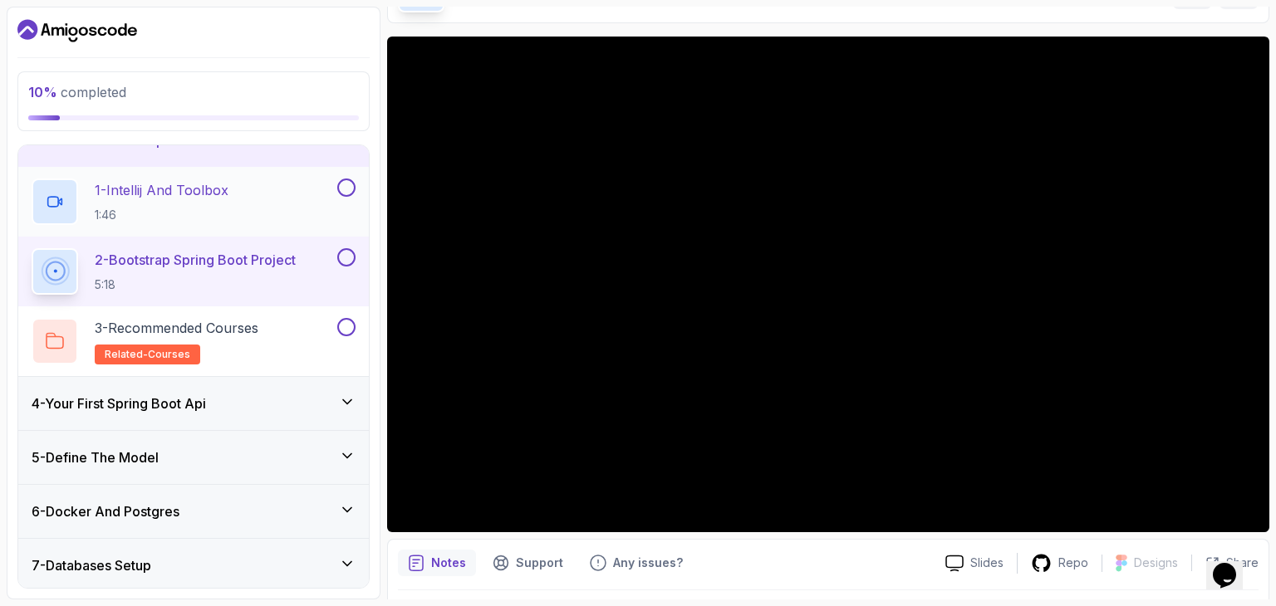
click at [351, 184] on button at bounding box center [346, 188] width 18 height 18
click at [246, 24] on div at bounding box center [193, 30] width 352 height 27
click at [920, 546] on div "Notes Support Any issues? Slides Repo Designs Design not available Share" at bounding box center [828, 593] width 882 height 109
click at [914, 550] on div "Notes Support Any issues?" at bounding box center [665, 563] width 534 height 27
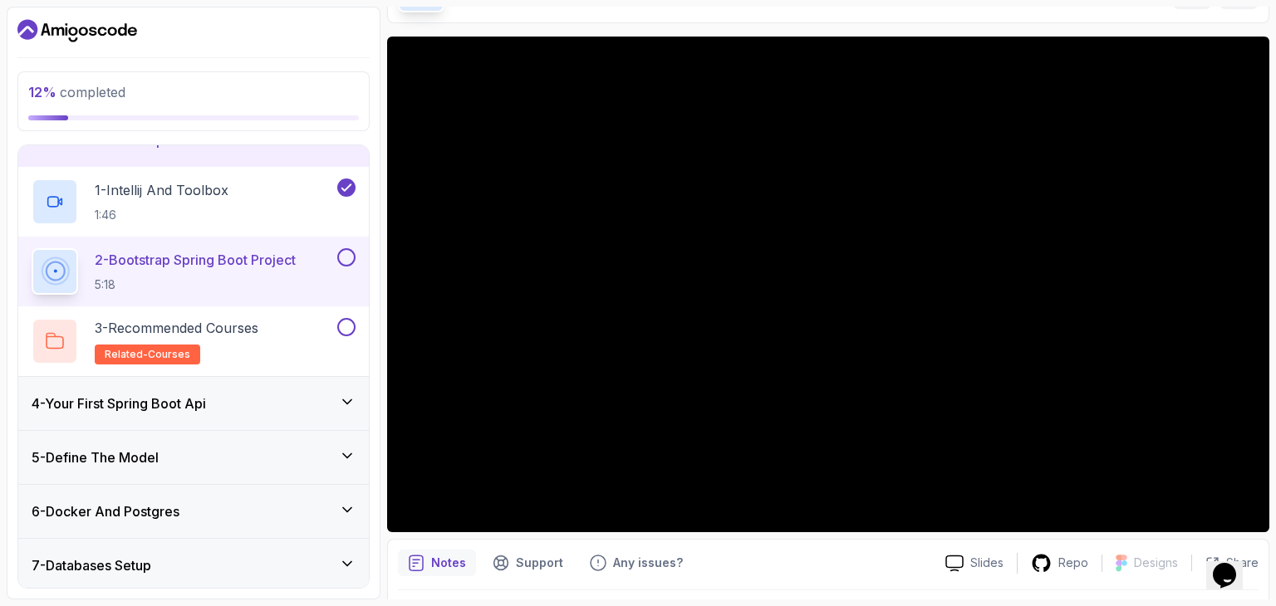
click at [924, 542] on div "Notes Support Any issues? Slides Repo Designs Design not available Share" at bounding box center [828, 593] width 882 height 109
click at [916, 560] on div "Notes Support Any issues?" at bounding box center [665, 563] width 534 height 27
click at [918, 550] on div "Notes Support Any issues?" at bounding box center [665, 563] width 534 height 27
click at [913, 552] on div "Notes Support Any issues?" at bounding box center [665, 563] width 534 height 27
click at [917, 547] on div "Notes Support Any issues? Slides Repo Designs Design not available Share" at bounding box center [828, 593] width 882 height 109
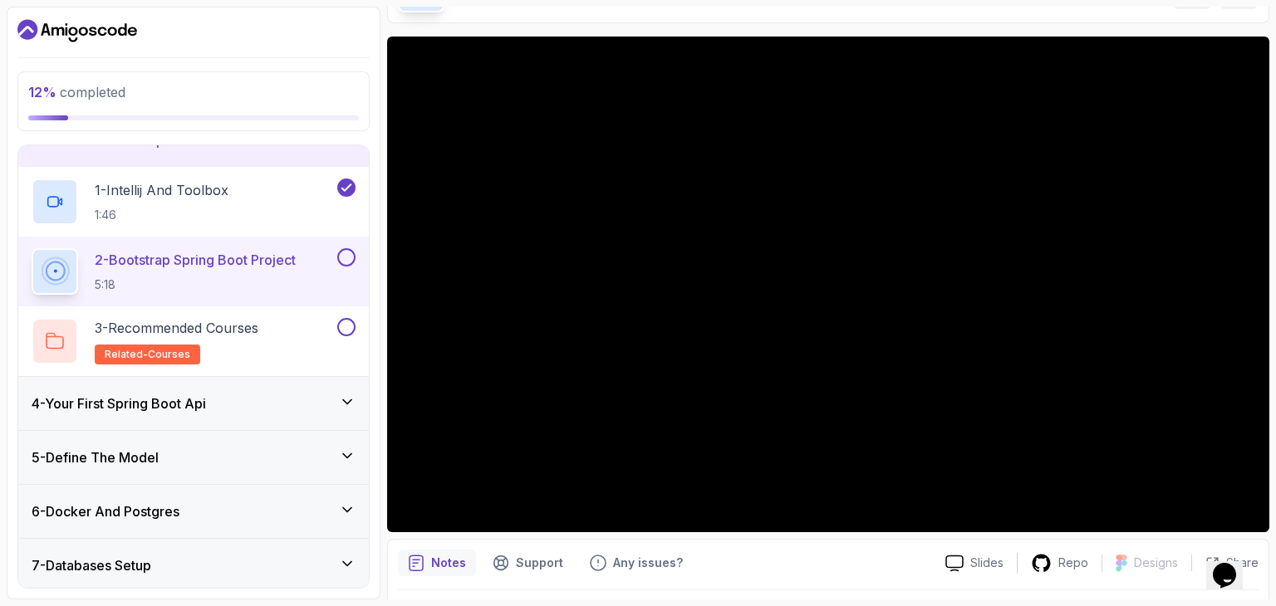
click at [921, 551] on div "Notes Support Any issues?" at bounding box center [665, 563] width 534 height 27
click at [921, 540] on div "Notes Support Any issues? Slides Repo Designs Design not available Share" at bounding box center [828, 593] width 882 height 109
click at [924, 544] on div "Notes Support Any issues? Slides Repo Designs Design not available Share" at bounding box center [828, 593] width 882 height 109
click at [1266, 25] on main "My Courses Spring Boot for Beginners 1 Points 1 Grilled Fries Student 3 - Envir…" at bounding box center [828, 303] width 882 height 593
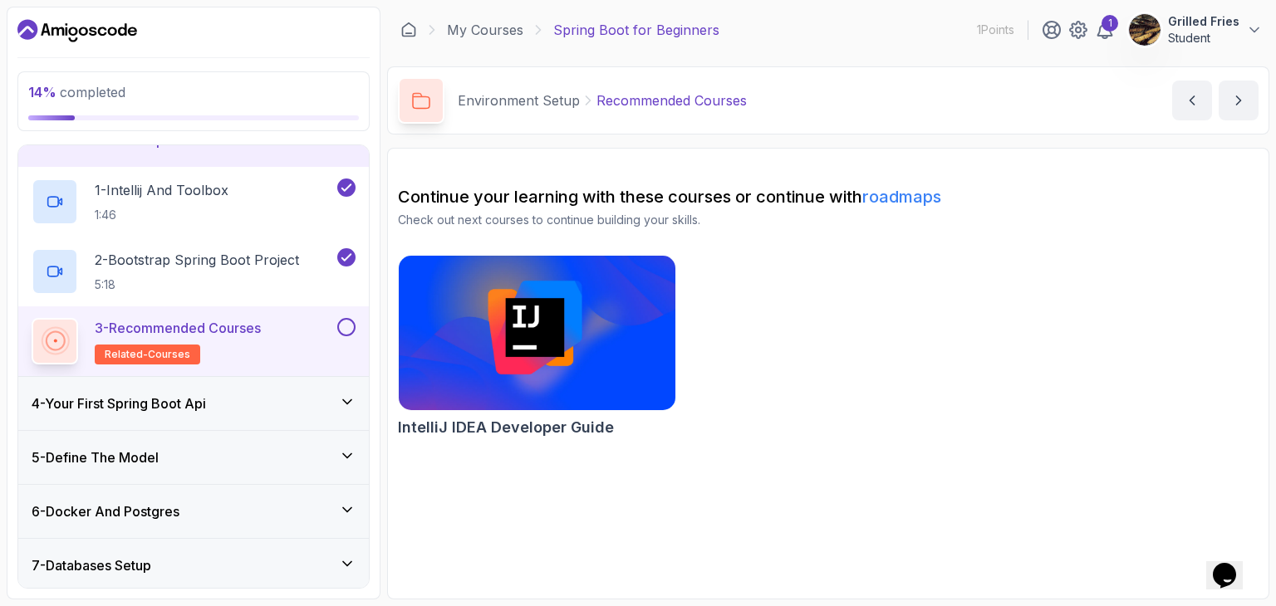
click at [1218, 238] on div "Continue your learning with these courses or continue with roadmaps Check out n…" at bounding box center [828, 314] width 861 height 259
click at [273, 419] on div "4 - Your First Spring Boot Api" at bounding box center [193, 403] width 351 height 53
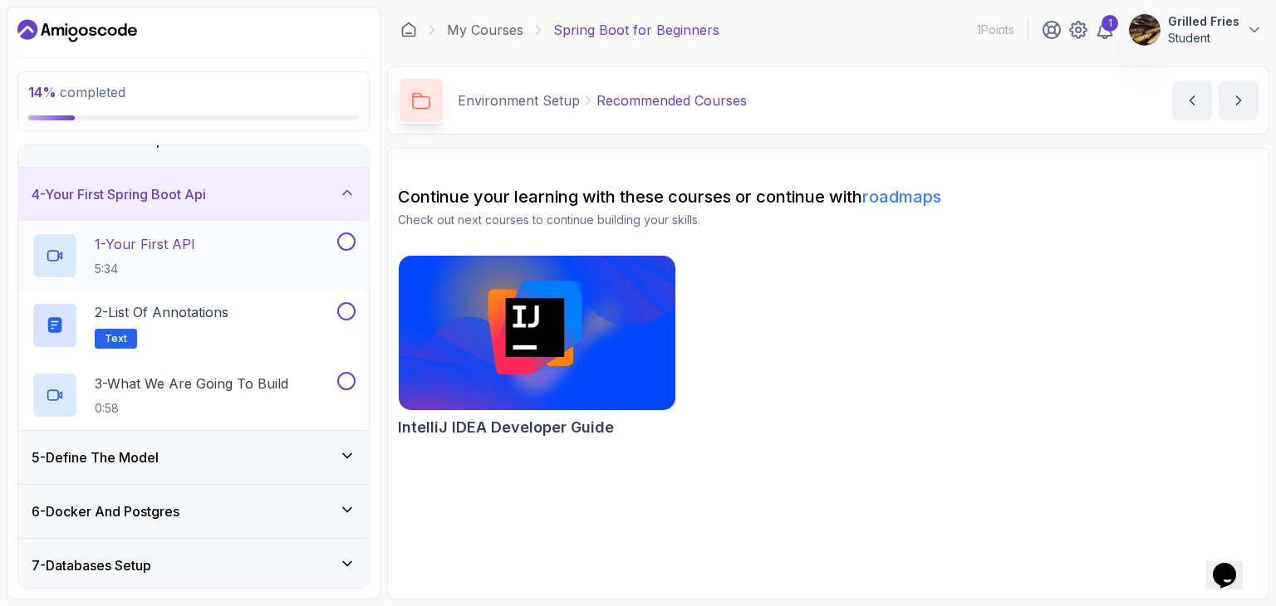
click at [269, 248] on div "1 - Your First API 5:34" at bounding box center [183, 256] width 302 height 47
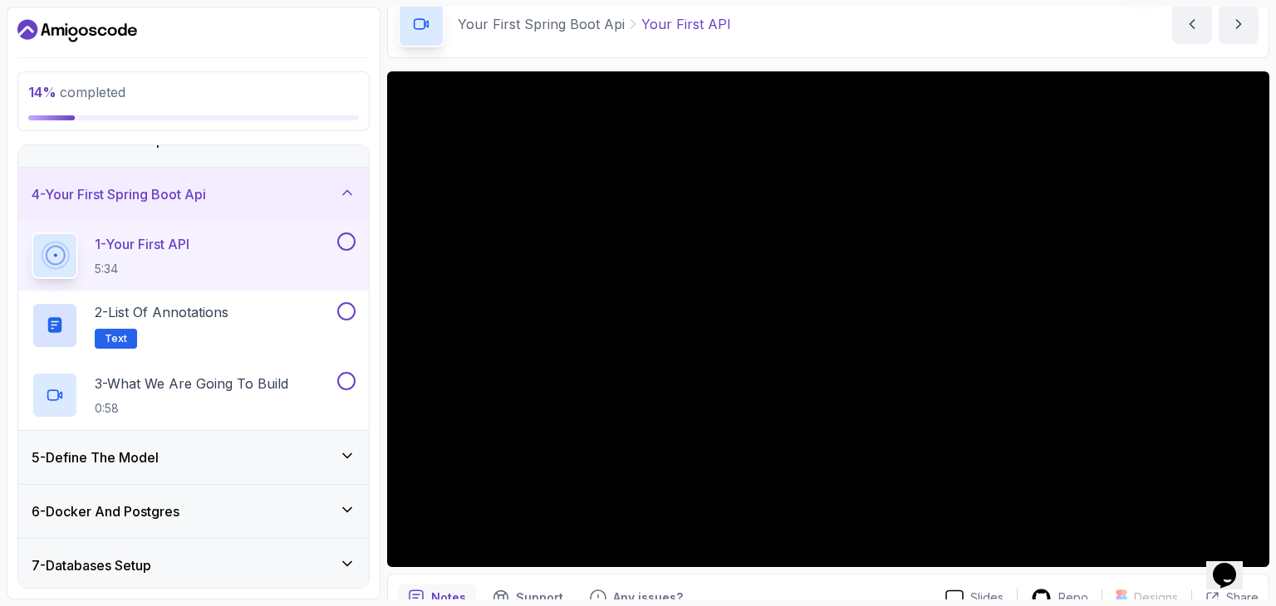
scroll to position [80, 0]
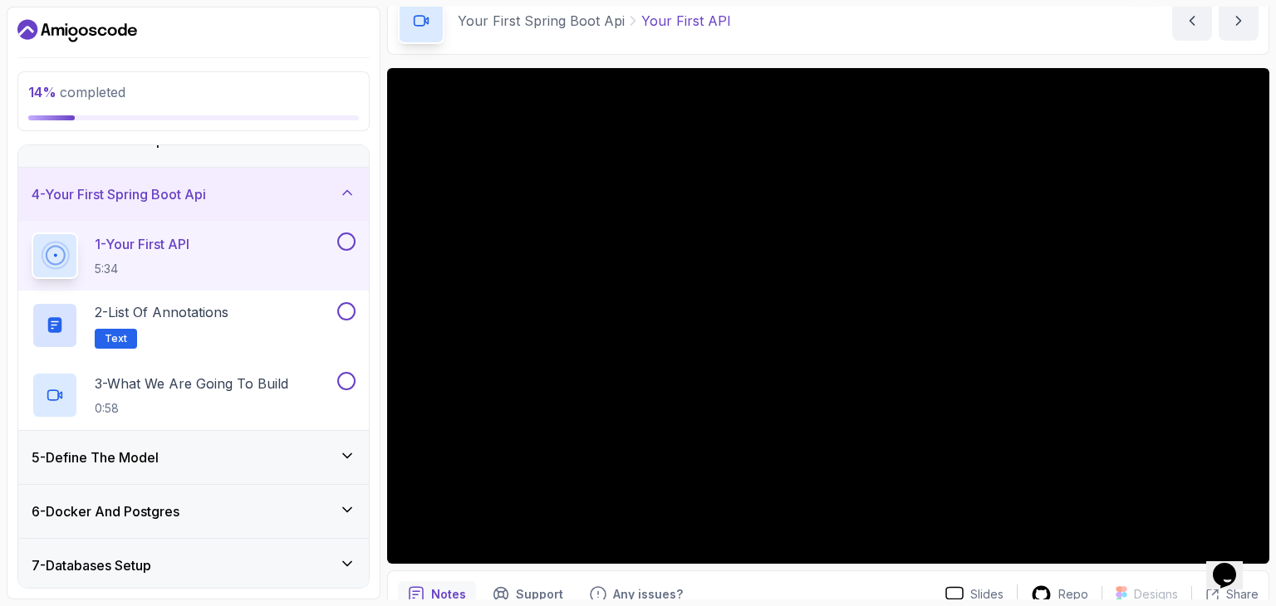
click at [376, 415] on div "14 % completed 1 - Intro 2 - Intro To Spring And Spring Boot 3 - Environment Se…" at bounding box center [194, 303] width 374 height 593
